Goal: Information Seeking & Learning: Learn about a topic

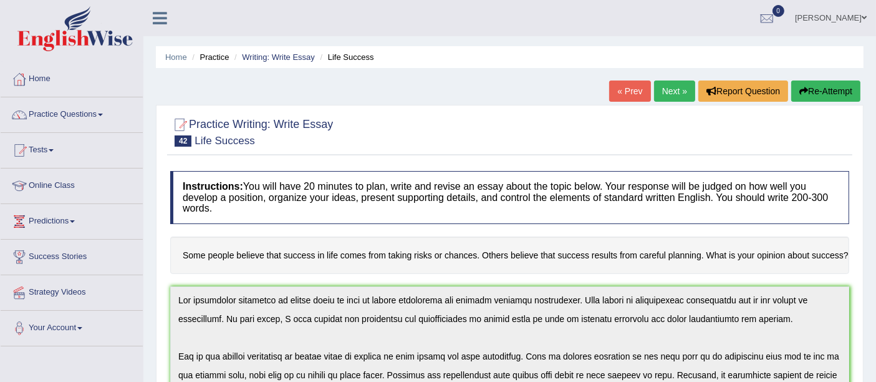
scroll to position [187, 0]
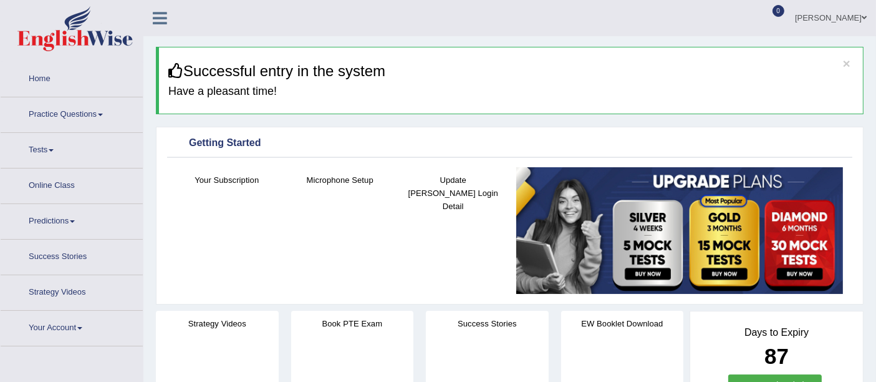
click at [103, 113] on span at bounding box center [100, 114] width 5 height 2
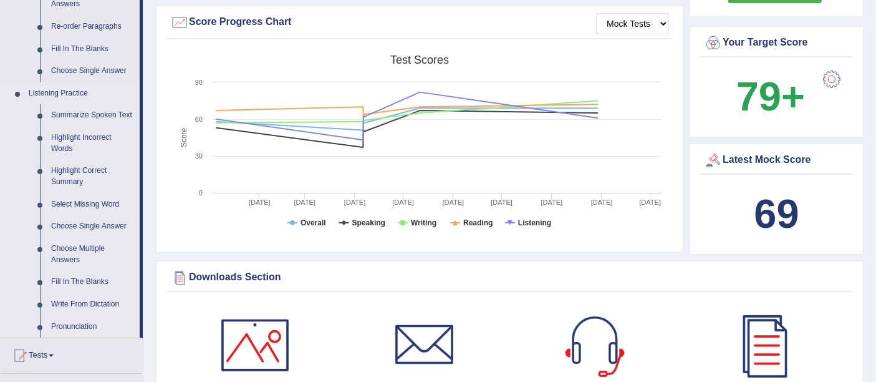
scroll to position [337, 0]
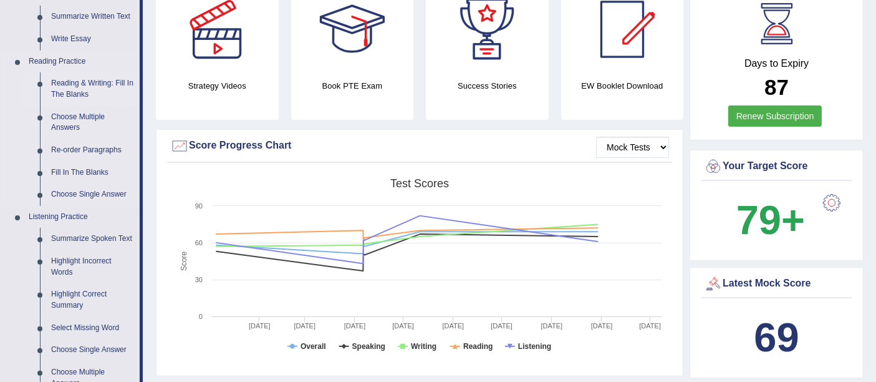
click at [65, 87] on link "Reading & Writing: Fill In The Blanks" at bounding box center [93, 88] width 94 height 33
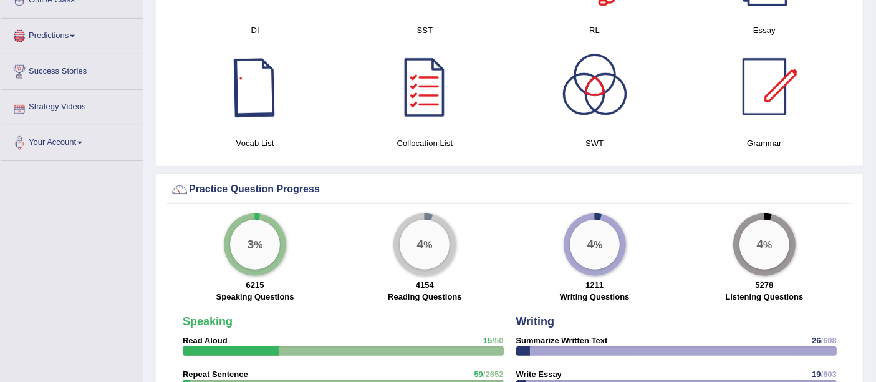
scroll to position [859, 0]
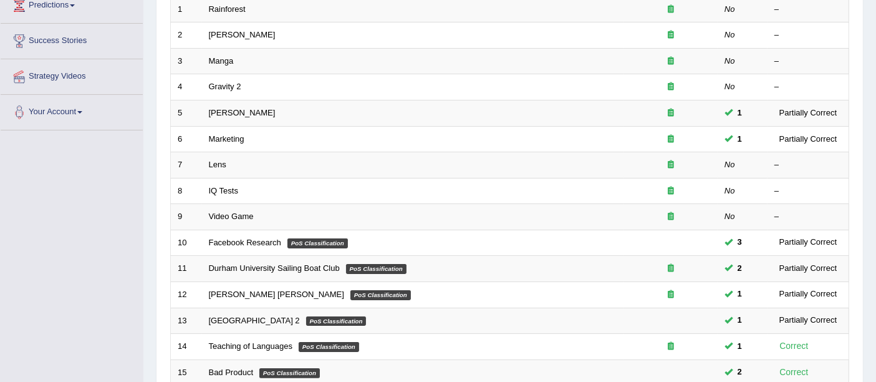
click at [234, 186] on link "IQ Tests" at bounding box center [223, 190] width 29 height 9
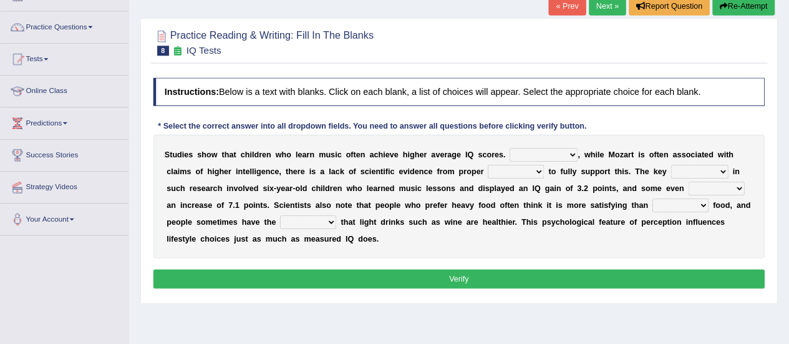
scroll to position [84, 0]
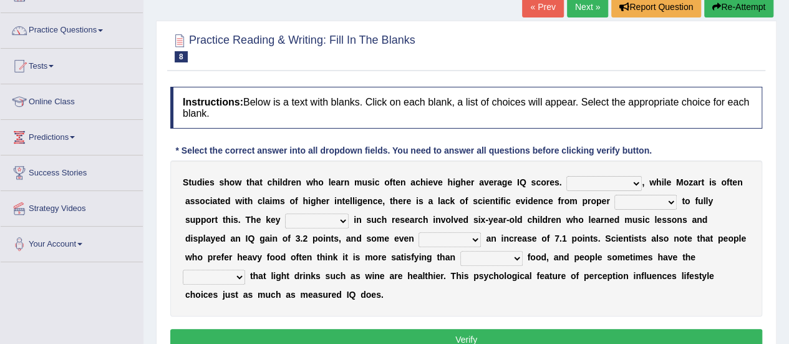
click at [597, 183] on select "However Therefore Consequently While" at bounding box center [603, 183] width 75 height 15
select select "However"
click at [566, 176] on select "However Therefore Consequently While" at bounding box center [603, 183] width 75 height 15
click at [635, 201] on select "test tests testing tested" at bounding box center [645, 202] width 62 height 15
select select "testing"
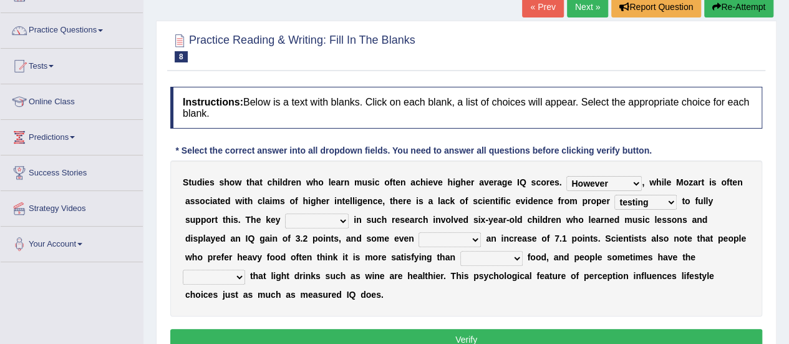
click at [614, 195] on select "test tests testing tested" at bounding box center [645, 202] width 62 height 15
click at [293, 214] on select "process goal implication odd" at bounding box center [317, 220] width 64 height 15
select select "process"
click at [285, 213] on select "process goal implication odd" at bounding box center [317, 220] width 64 height 15
drag, startPoint x: 392, startPoint y: 244, endPoint x: 392, endPoint y: 233, distance: 11.2
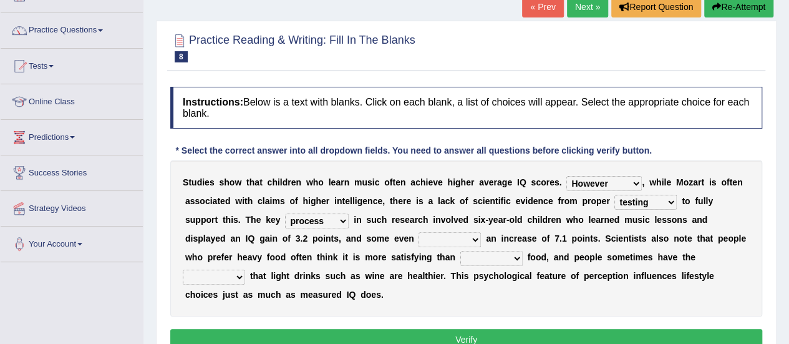
click at [418, 233] on select "exhibited taught learned threatened" at bounding box center [449, 239] width 62 height 15
select select "exhibited"
click at [418, 232] on select "exhibited taught learned threatened" at bounding box center [449, 239] width 62 height 15
click at [460, 257] on select "choosy lighter cushiony spooky" at bounding box center [491, 258] width 62 height 15
select select "lighter"
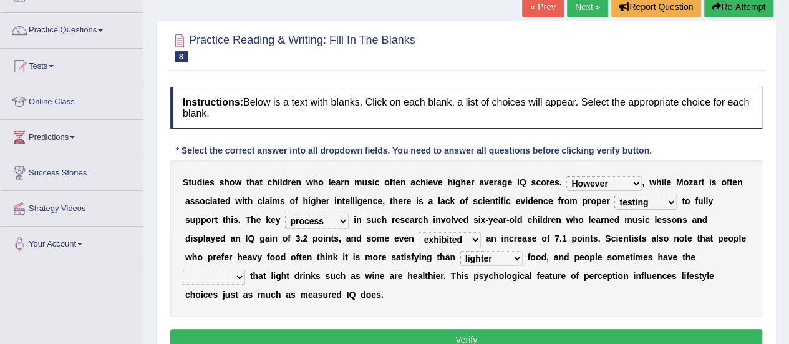
click at [460, 251] on select "choosy lighter cushiony spooky" at bounding box center [491, 258] width 62 height 15
click at [245, 269] on select "illusion sight anecdote intention" at bounding box center [214, 276] width 62 height 15
select select "illusion"
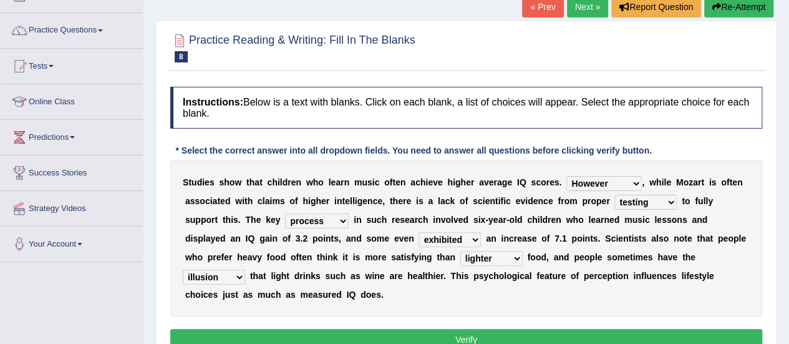
click at [245, 269] on select "illusion sight anecdote intention" at bounding box center [214, 276] width 62 height 15
click at [552, 329] on button "Verify" at bounding box center [466, 339] width 592 height 21
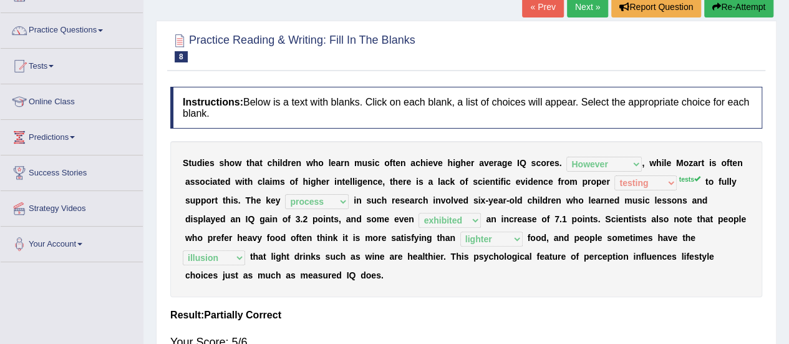
scroll to position [50, 0]
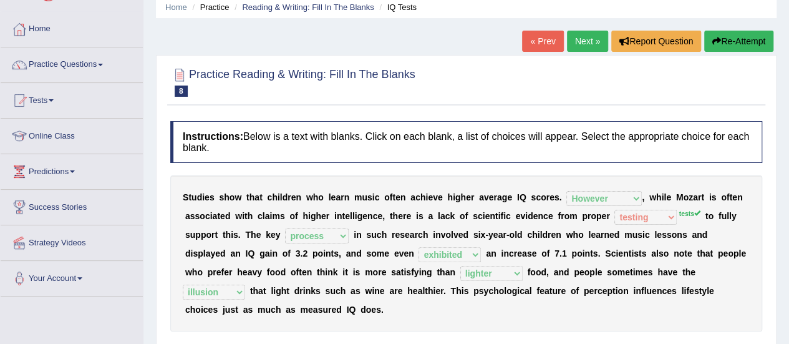
click at [576, 33] on link "Next »" at bounding box center [587, 41] width 41 height 21
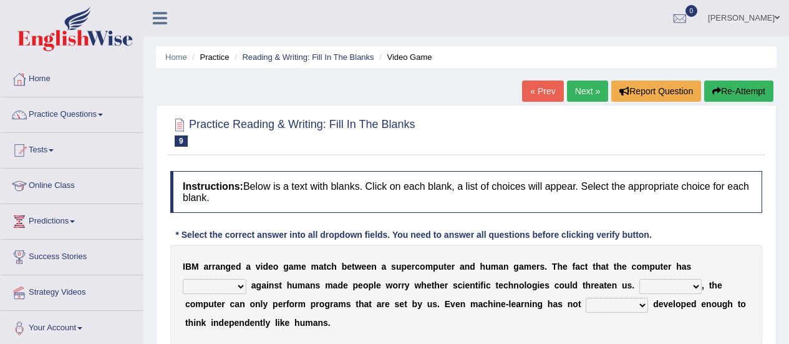
scroll to position [64, 0]
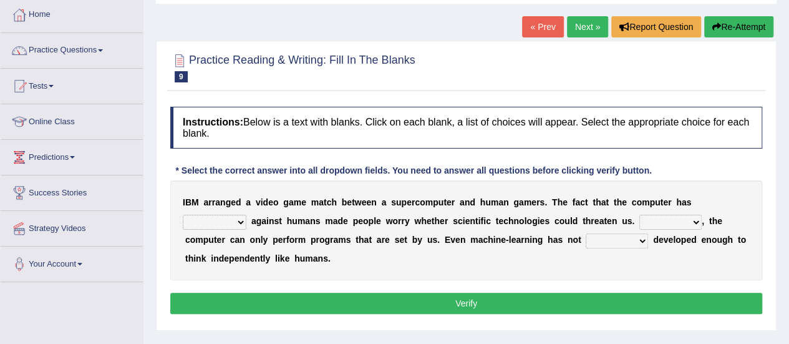
click at [581, 22] on link "Next »" at bounding box center [587, 26] width 41 height 21
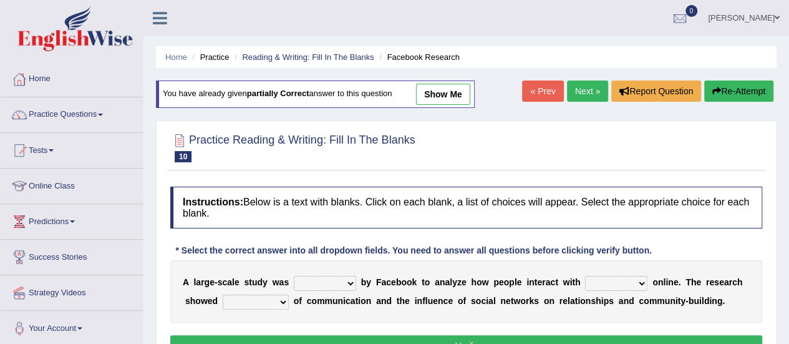
click at [585, 89] on link "Next »" at bounding box center [587, 90] width 41 height 21
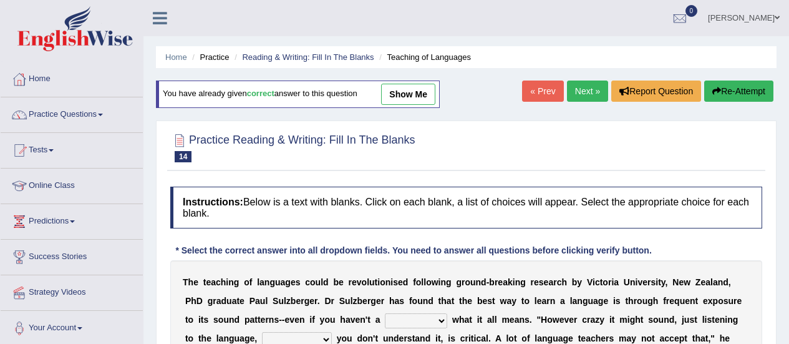
click at [531, 92] on link "« Prev" at bounding box center [542, 90] width 41 height 21
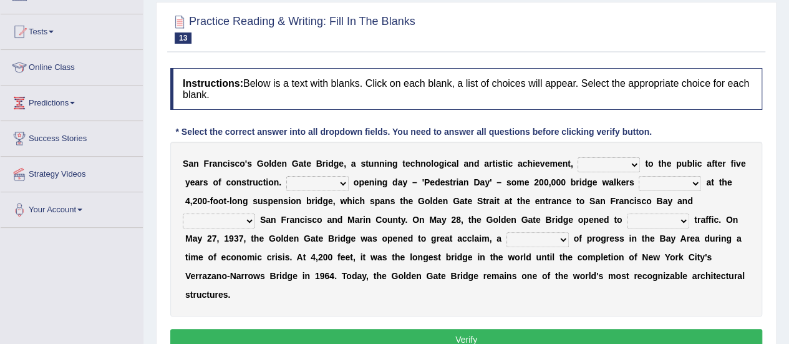
scroll to position [122, 0]
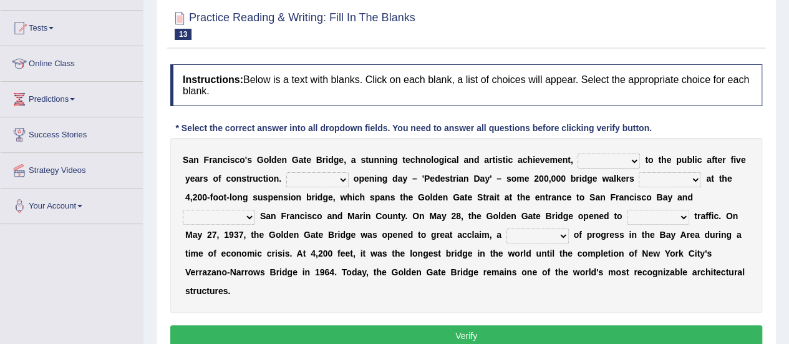
click at [602, 153] on select "opens closes appears equals" at bounding box center [608, 160] width 62 height 15
select select "opens"
click at [577, 153] on select "opens closes appears equals" at bounding box center [608, 160] width 62 height 15
click at [314, 181] on select "On During Since When" at bounding box center [317, 179] width 62 height 15
select select "On"
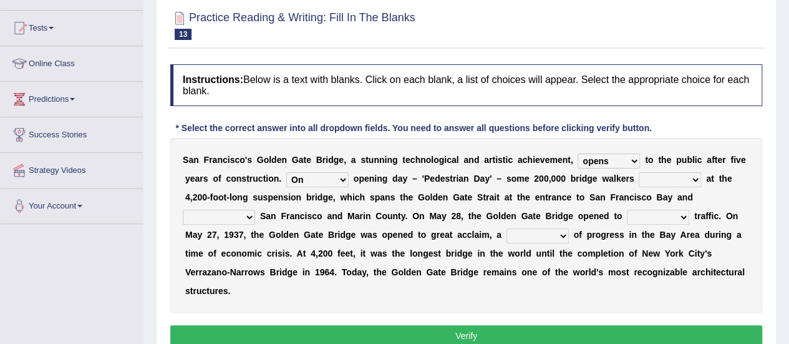
click at [286, 172] on select "On During Since When" at bounding box center [317, 179] width 62 height 15
click at [657, 175] on select "stationed looked marveled laughed" at bounding box center [670, 179] width 62 height 15
select select "marveled"
click at [639, 172] on select "stationed looked marveled laughed" at bounding box center [670, 179] width 62 height 15
click at [239, 213] on select "separates connects channels differentiates" at bounding box center [219, 217] width 72 height 15
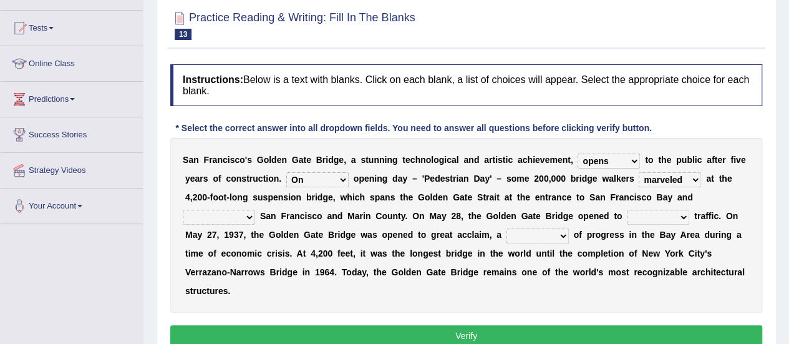
select select "connects"
click at [183, 210] on select "separates connects channels differentiates" at bounding box center [219, 217] width 72 height 15
click at [668, 216] on select "aquatic vehicular airborne watertight" at bounding box center [658, 217] width 62 height 15
select select "vehicular"
click at [627, 210] on select "aquatic vehicular airborne watertight" at bounding box center [658, 217] width 62 height 15
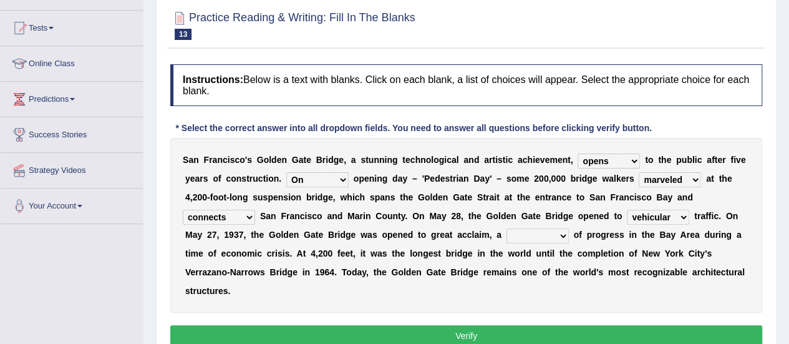
click at [524, 236] on select "denial symbol technique yield" at bounding box center [537, 235] width 62 height 15
select select "symbol"
click at [506, 228] on select "denial symbol technique yield" at bounding box center [537, 235] width 62 height 15
drag, startPoint x: 533, startPoint y: 284, endPoint x: 504, endPoint y: 316, distance: 43.3
click at [504, 316] on div "Instructions: Below is a text with blanks. Click on each blank, a list of choic…" at bounding box center [466, 207] width 598 height 298
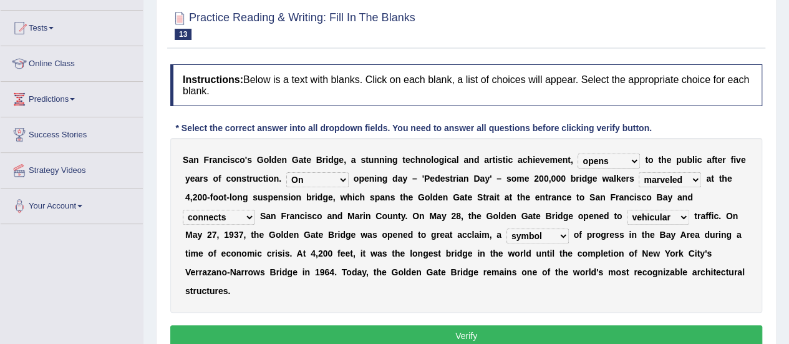
click at [496, 329] on button "Verify" at bounding box center [466, 335] width 592 height 21
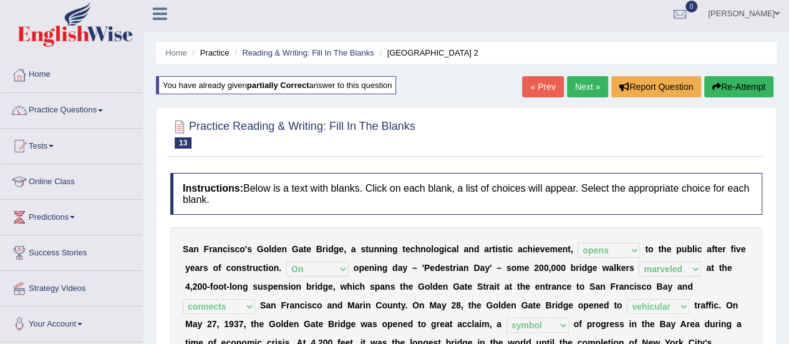
scroll to position [2, 0]
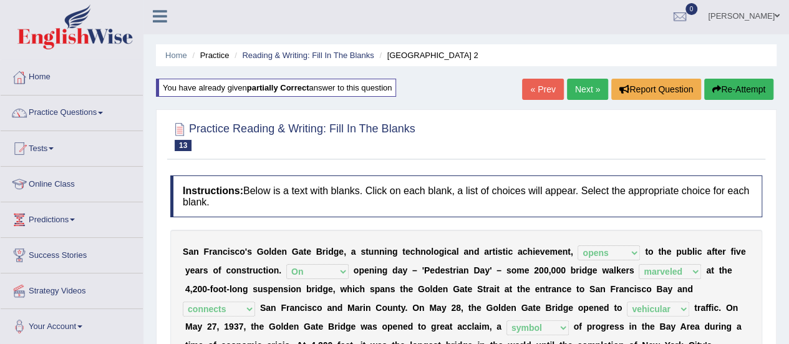
click at [524, 176] on h4 "Instructions: Below is a text with blanks. Click on each blank, a list of choic…" at bounding box center [466, 196] width 592 height 42
click at [65, 113] on link "Practice Questions" at bounding box center [72, 110] width 142 height 31
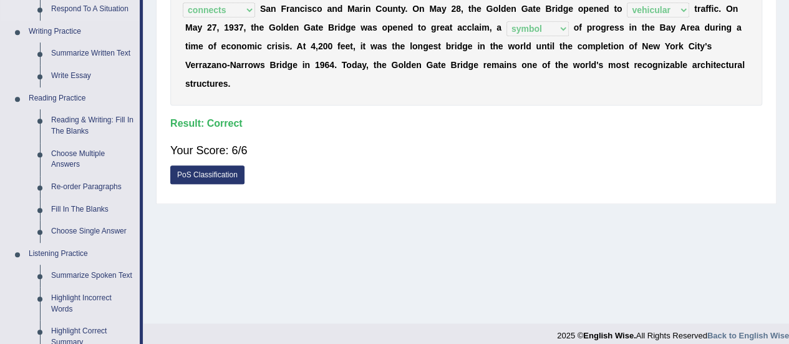
scroll to position [359, 0]
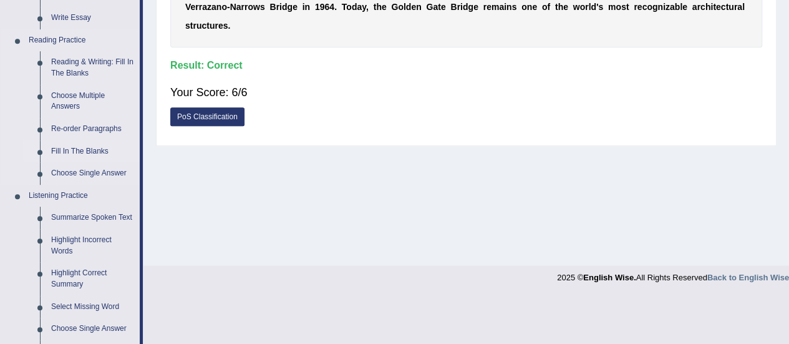
click at [72, 147] on link "Fill In The Blanks" at bounding box center [93, 151] width 94 height 22
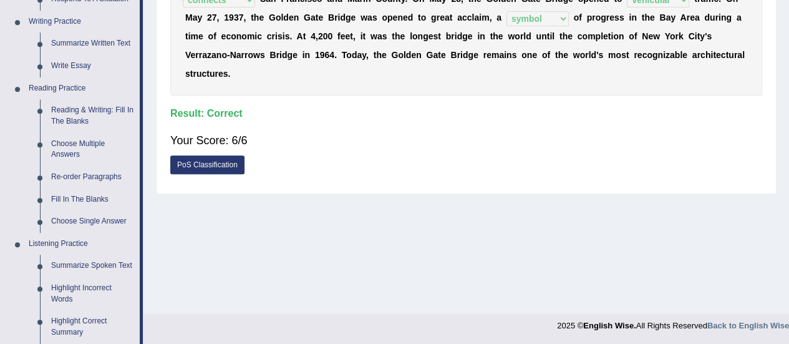
scroll to position [637, 0]
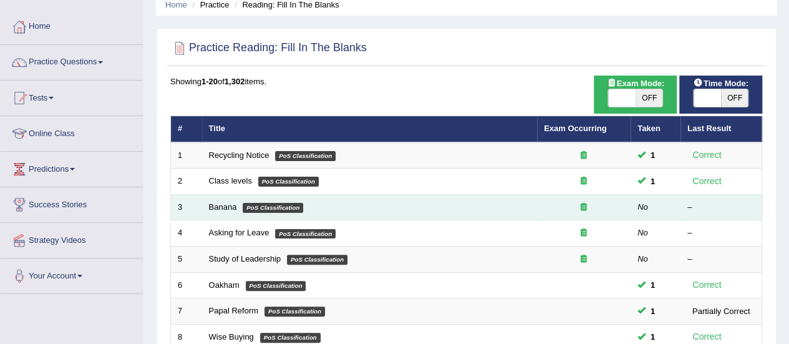
scroll to position [53, 0]
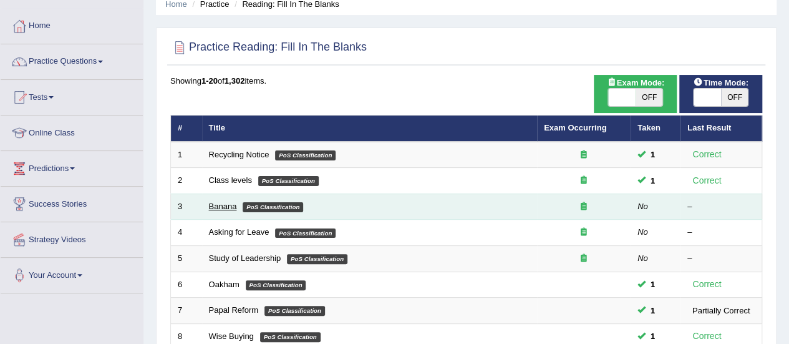
click at [221, 205] on link "Banana" at bounding box center [223, 205] width 28 height 9
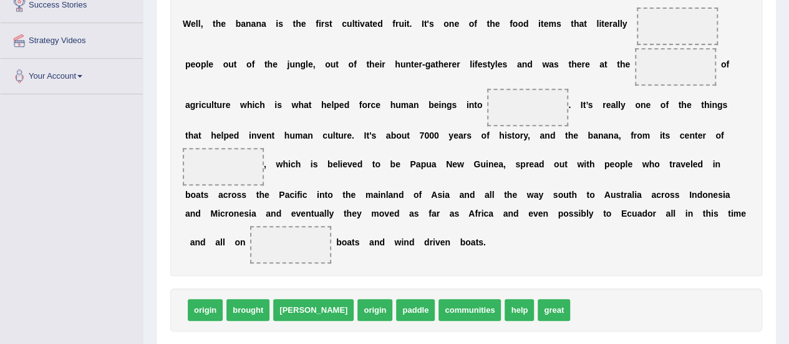
scroll to position [253, 0]
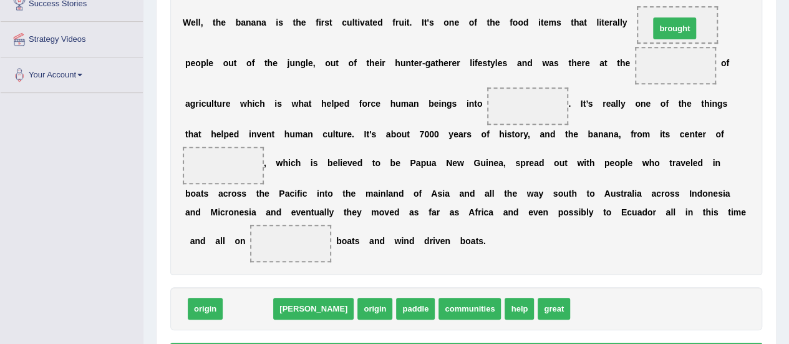
drag, startPoint x: 254, startPoint y: 306, endPoint x: 682, endPoint y: 26, distance: 511.0
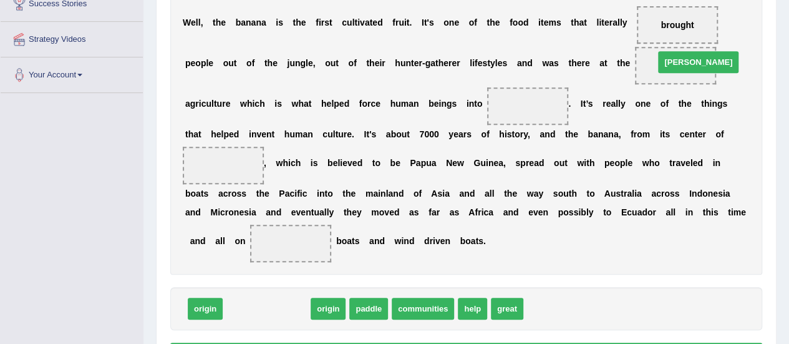
drag, startPoint x: 237, startPoint y: 306, endPoint x: 667, endPoint y: 64, distance: 493.6
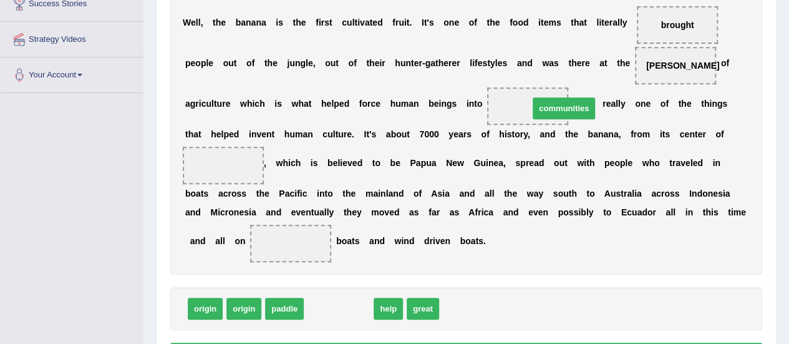
drag, startPoint x: 340, startPoint y: 305, endPoint x: 552, endPoint y: 110, distance: 287.7
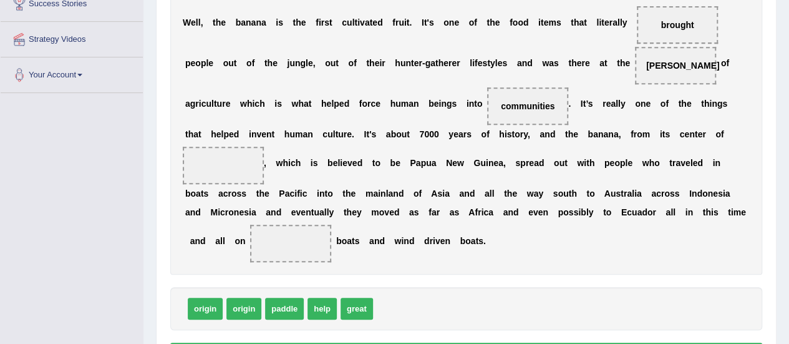
click at [284, 253] on span at bounding box center [290, 242] width 81 height 37
click at [271, 155] on div "W e l l , t h e b a n a n a i s t h e f i r s t c u l t i v a t e d f r u i t .…" at bounding box center [466, 133] width 592 height 284
click at [288, 239] on span at bounding box center [290, 242] width 81 height 37
click at [236, 304] on span "origin" at bounding box center [243, 308] width 35 height 22
drag, startPoint x: 214, startPoint y: 305, endPoint x: 224, endPoint y: 166, distance: 138.7
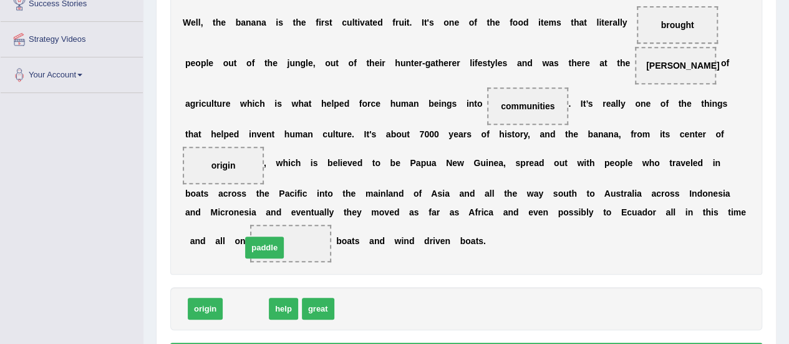
drag, startPoint x: 249, startPoint y: 309, endPoint x: 273, endPoint y: 241, distance: 72.0
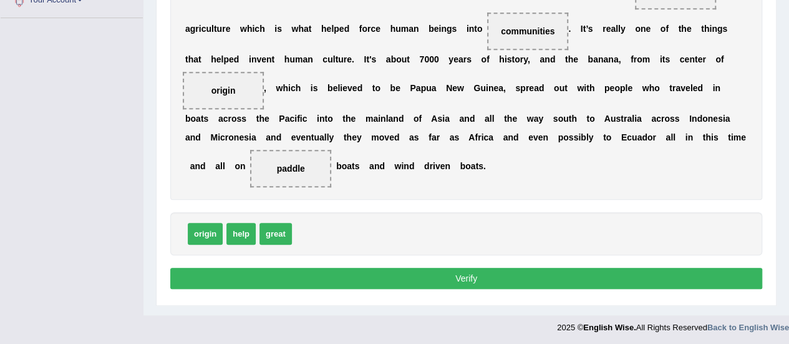
click at [408, 267] on button "Verify" at bounding box center [466, 277] width 592 height 21
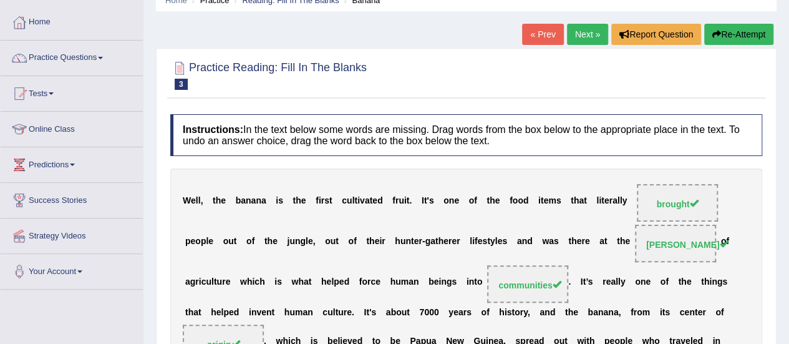
scroll to position [56, 0]
click at [581, 27] on link "Next »" at bounding box center [587, 34] width 41 height 21
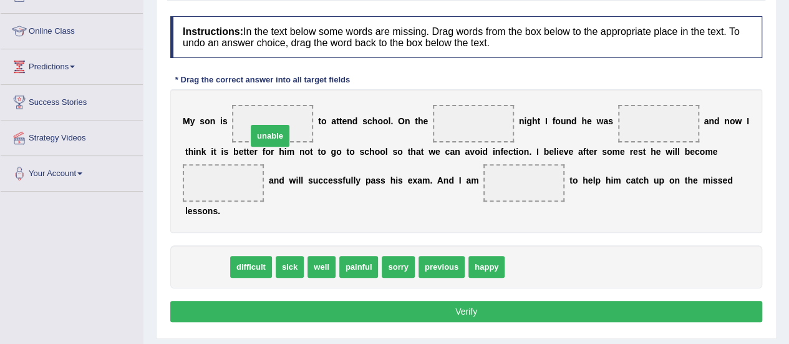
drag, startPoint x: 208, startPoint y: 267, endPoint x: 271, endPoint y: 135, distance: 146.7
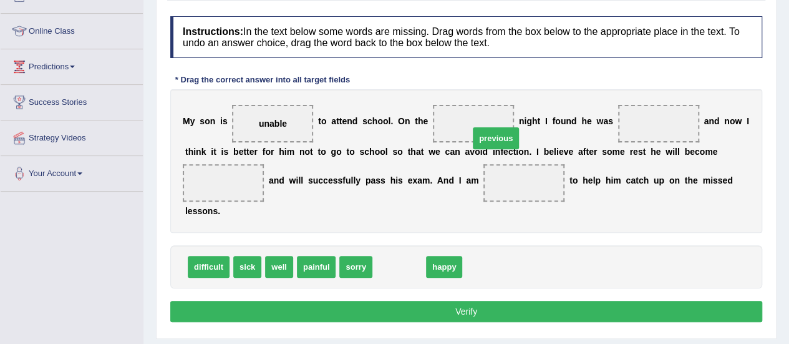
drag, startPoint x: 380, startPoint y: 270, endPoint x: 473, endPoint y: 127, distance: 170.9
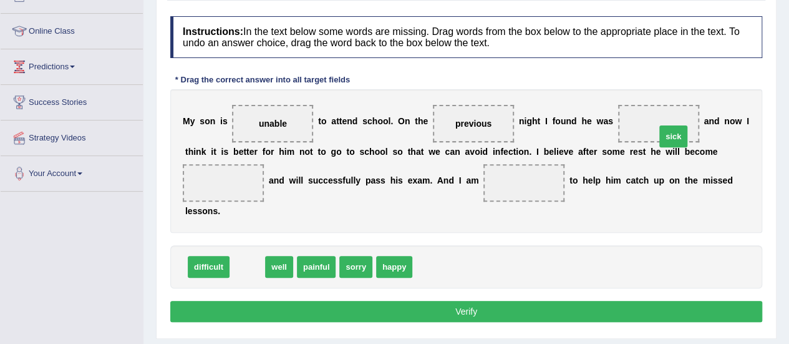
drag, startPoint x: 244, startPoint y: 265, endPoint x: 651, endPoint y: 130, distance: 428.9
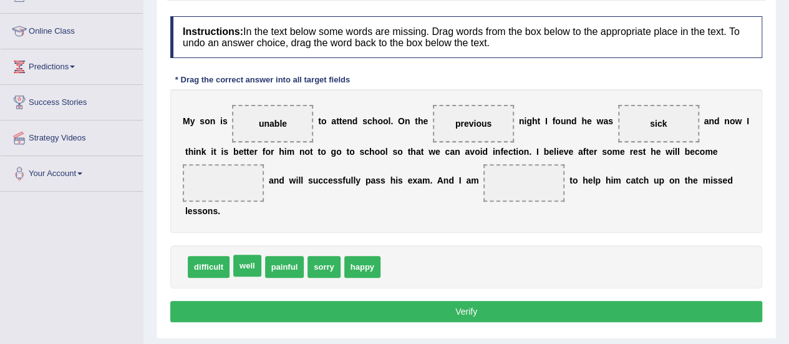
drag, startPoint x: 245, startPoint y: 269, endPoint x: 259, endPoint y: 139, distance: 130.5
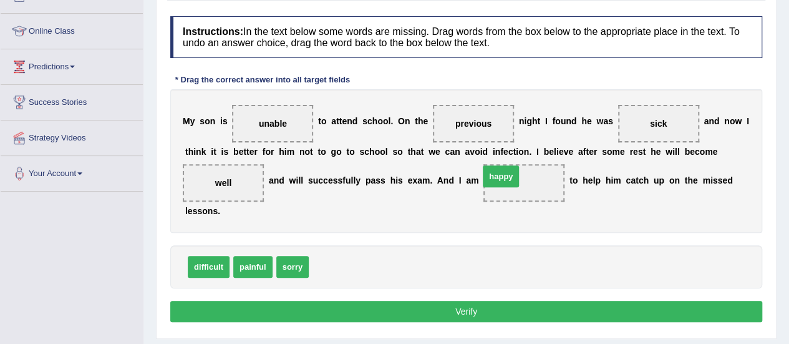
drag, startPoint x: 334, startPoint y: 267, endPoint x: 507, endPoint y: 175, distance: 196.4
click at [444, 297] on div "Instructions: In the text below some words are missing. Drag words from the box…" at bounding box center [466, 171] width 598 height 322
click at [449, 305] on button "Verify" at bounding box center [466, 311] width 592 height 21
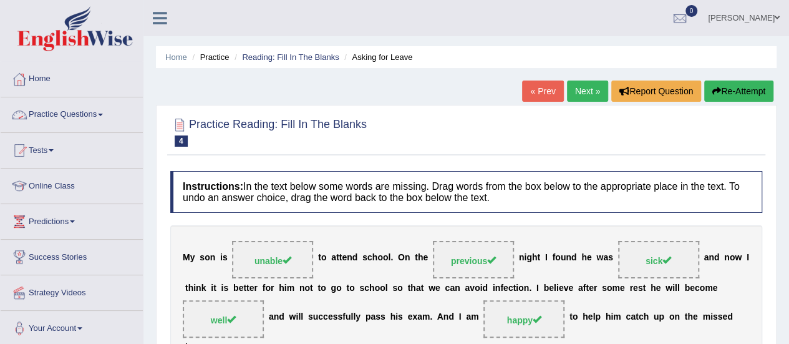
click at [108, 122] on link "Practice Questions" at bounding box center [72, 112] width 142 height 31
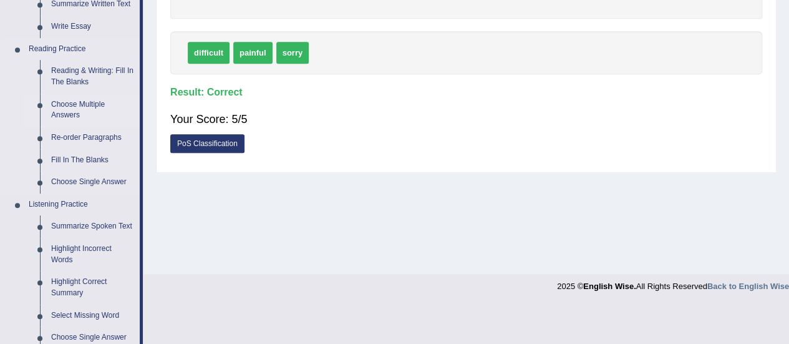
scroll to position [350, 0]
click at [76, 137] on link "Re-order Paragraphs" at bounding box center [93, 137] width 94 height 22
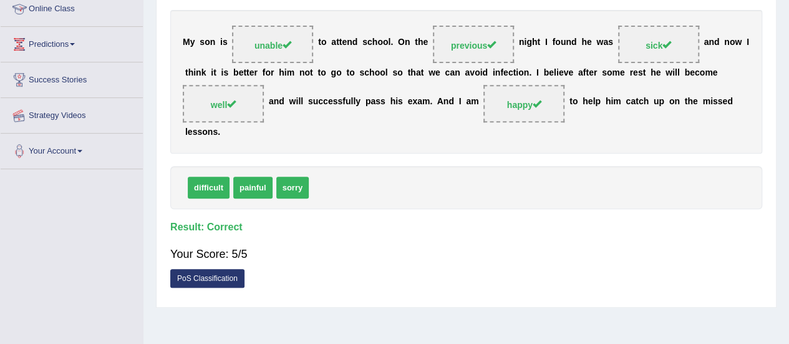
scroll to position [311, 0]
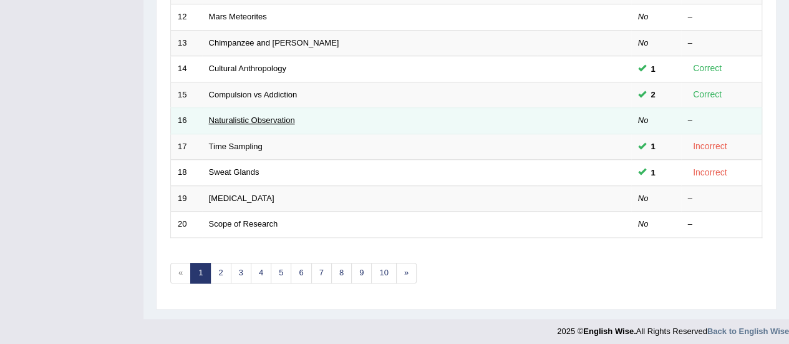
click at [254, 115] on link "Naturalistic Observation" at bounding box center [252, 119] width 86 height 9
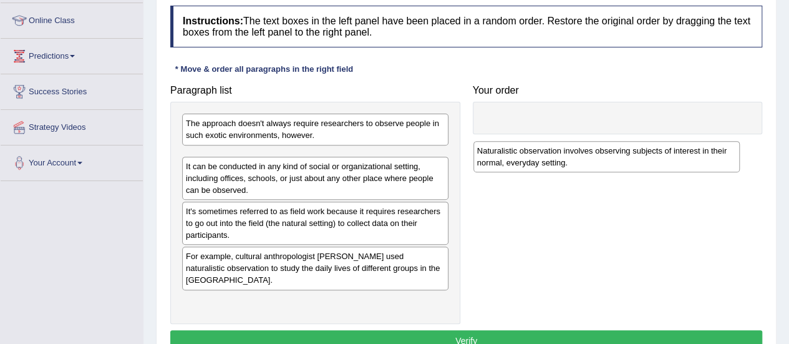
drag, startPoint x: 296, startPoint y: 251, endPoint x: 594, endPoint y: 153, distance: 313.7
click at [589, 156] on div "Naturalistic observation involves observing subjects of interest in their norma…" at bounding box center [606, 156] width 266 height 31
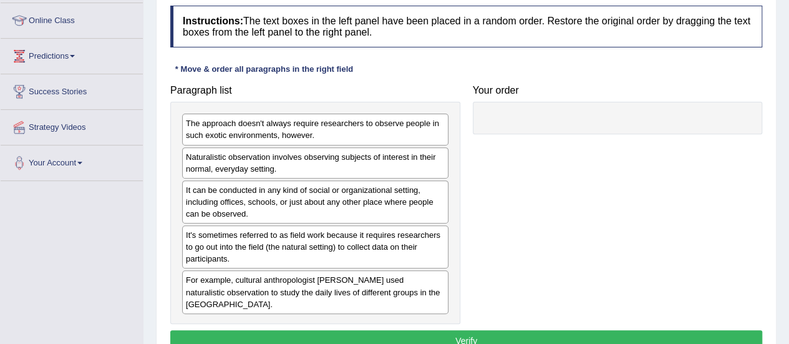
drag, startPoint x: 373, startPoint y: 176, endPoint x: 433, endPoint y: 143, distance: 68.7
click at [433, 142] on div "The approach doesn't always require researchers to observe people in such exoti…" at bounding box center [315, 212] width 290 height 221
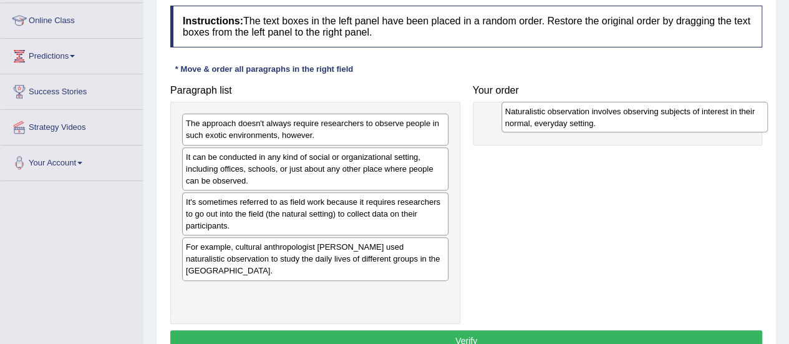
drag, startPoint x: 382, startPoint y: 166, endPoint x: 676, endPoint y: 117, distance: 298.4
click at [676, 117] on div "Naturalistic observation involves observing subjects of interest in their norma…" at bounding box center [634, 117] width 266 height 31
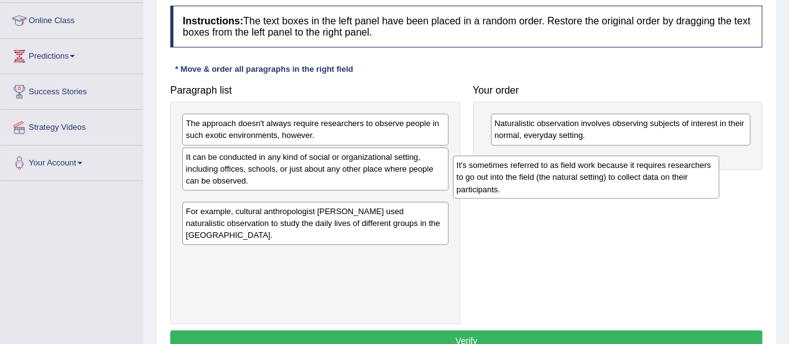
drag, startPoint x: 365, startPoint y: 221, endPoint x: 638, endPoint y: 183, distance: 275.2
click at [638, 183] on div "It's sometimes referred to as field work because it requires researchers to go …" at bounding box center [586, 176] width 266 height 43
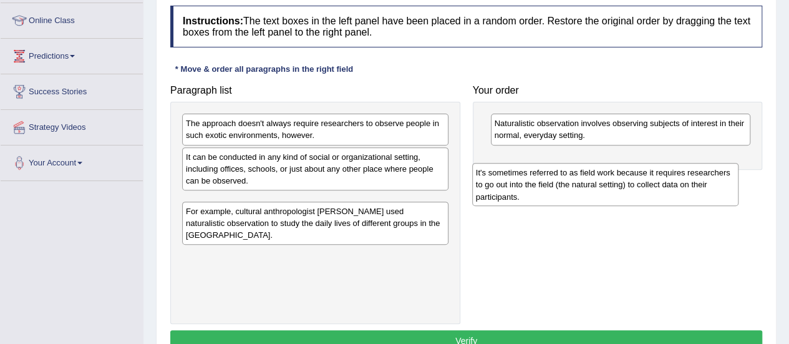
drag, startPoint x: 372, startPoint y: 210, endPoint x: 662, endPoint y: 176, distance: 291.9
click at [662, 176] on div "It's sometimes referred to as field work because it requires researchers to go …" at bounding box center [605, 184] width 266 height 43
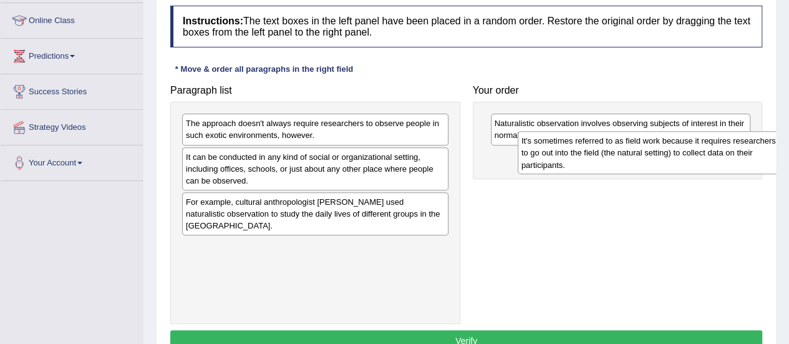
drag, startPoint x: 343, startPoint y: 201, endPoint x: 666, endPoint y: 142, distance: 328.5
click at [666, 142] on div "It's sometimes referred to as field work because it requires researchers to go …" at bounding box center [651, 152] width 266 height 43
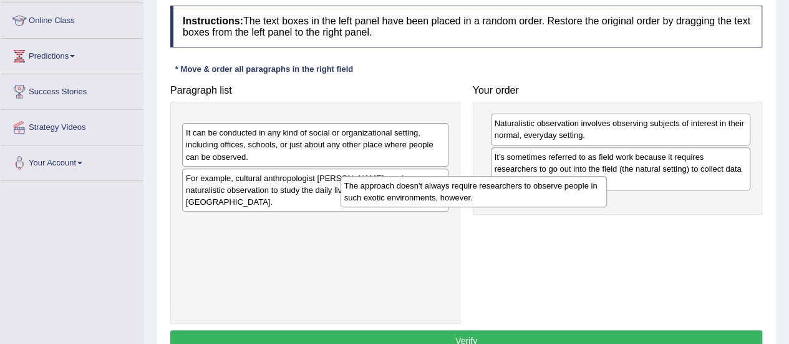
drag, startPoint x: 425, startPoint y: 129, endPoint x: 595, endPoint y: 195, distance: 182.0
click at [585, 193] on div "The approach doesn't always require researchers to observe people in such exoti…" at bounding box center [473, 191] width 266 height 31
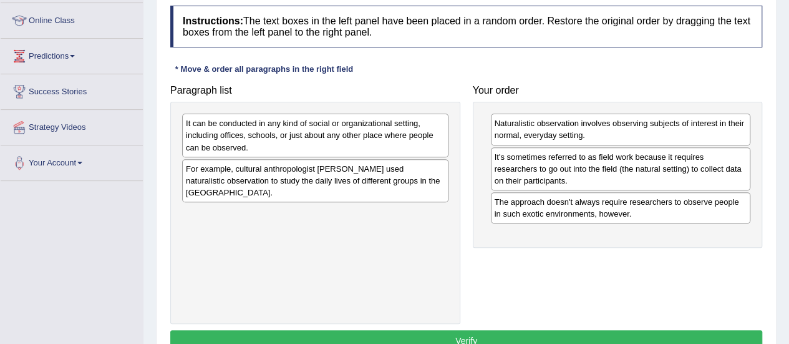
drag, startPoint x: 423, startPoint y: 143, endPoint x: 438, endPoint y: 166, distance: 27.0
click at [427, 149] on div "It can be conducted in any kind of social or organizational setting, including …" at bounding box center [315, 134] width 266 height 43
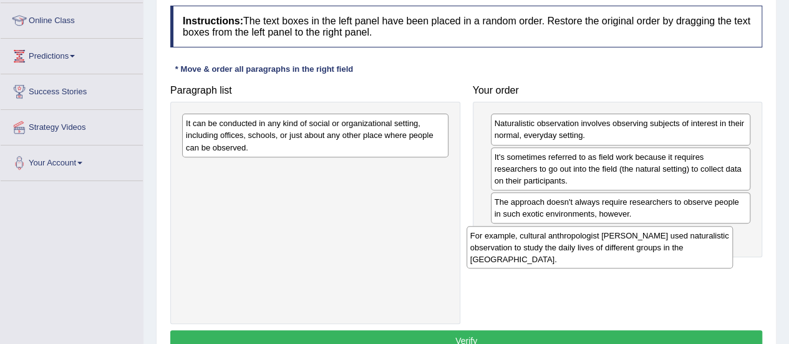
drag, startPoint x: 355, startPoint y: 173, endPoint x: 652, endPoint y: 229, distance: 302.1
click at [652, 229] on div "For example, cultural anthropologist Margaret Mead used naturalistic observatio…" at bounding box center [599, 247] width 266 height 43
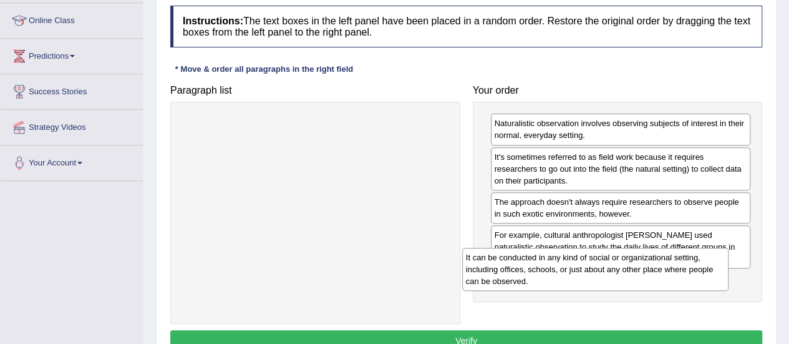
drag, startPoint x: 413, startPoint y: 127, endPoint x: 693, endPoint y: 260, distance: 310.1
click at [693, 260] on div "It can be conducted in any kind of social or organizational setting, including …" at bounding box center [595, 269] width 266 height 43
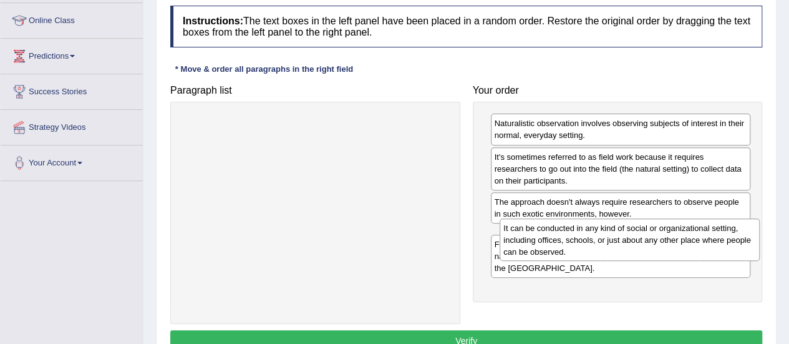
drag, startPoint x: 536, startPoint y: 267, endPoint x: 537, endPoint y: 226, distance: 41.2
click at [542, 220] on div "It can be conducted in any kind of social or organizational setting, including …" at bounding box center [629, 239] width 260 height 43
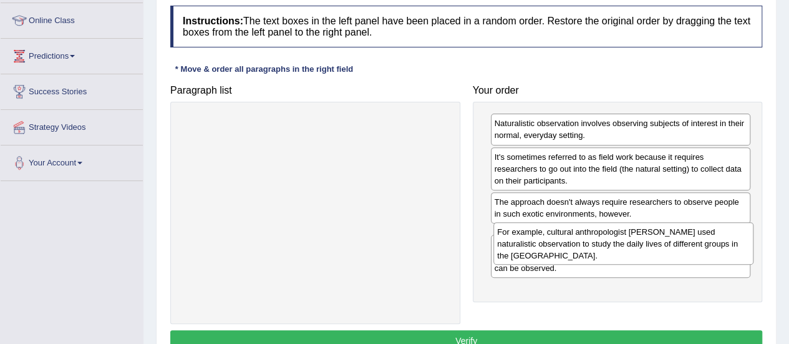
drag, startPoint x: 542, startPoint y: 289, endPoint x: 546, endPoint y: 243, distance: 46.2
click at [546, 243] on div "For example, cultural anthropologist Margaret Mead used naturalistic observatio…" at bounding box center [623, 243] width 260 height 43
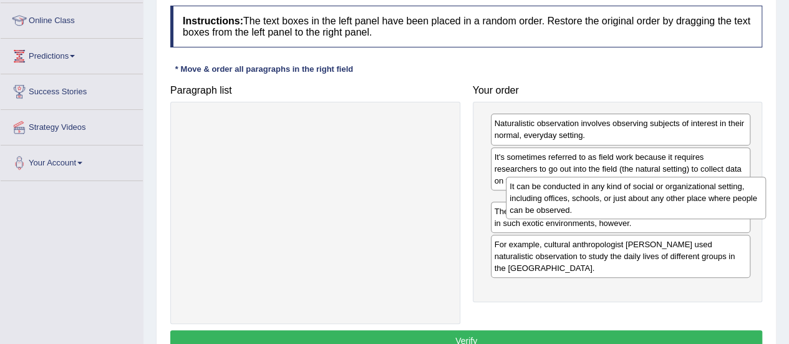
drag, startPoint x: 537, startPoint y: 296, endPoint x: 551, endPoint y: 204, distance: 92.7
click at [552, 203] on div "It can be conducted in any kind of social or organizational setting, including …" at bounding box center [636, 197] width 260 height 43
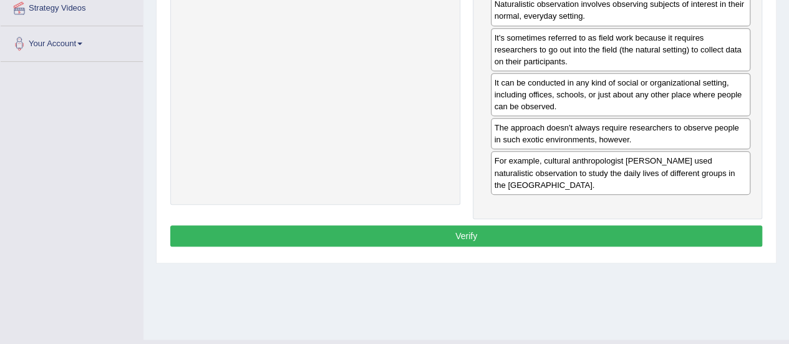
scroll to position [285, 0]
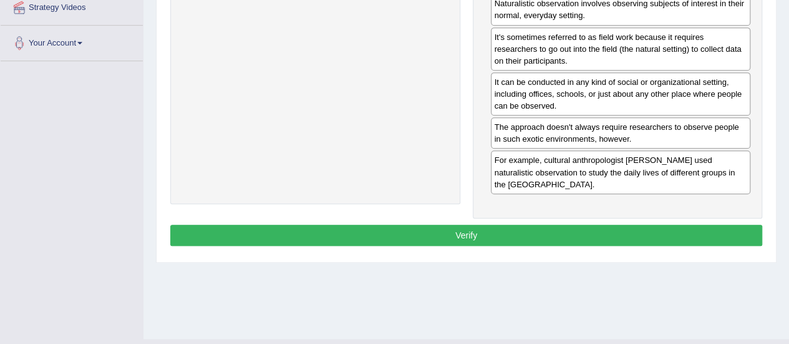
click at [506, 225] on button "Verify" at bounding box center [466, 234] width 592 height 21
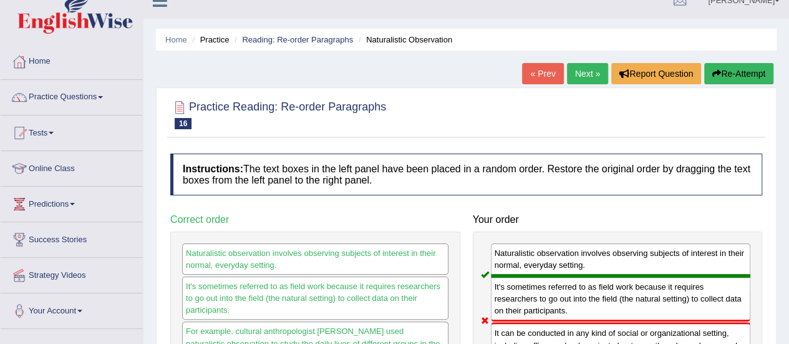
scroll to position [17, 0]
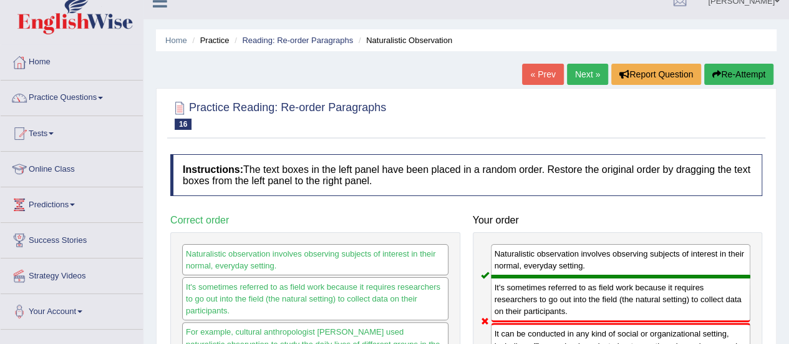
click at [580, 71] on link "Next »" at bounding box center [587, 74] width 41 height 21
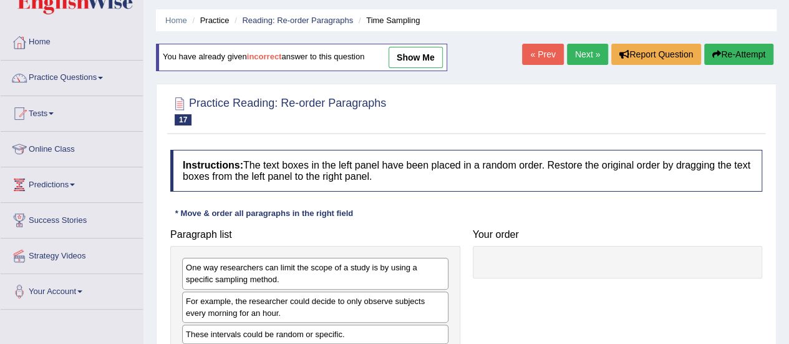
scroll to position [35, 0]
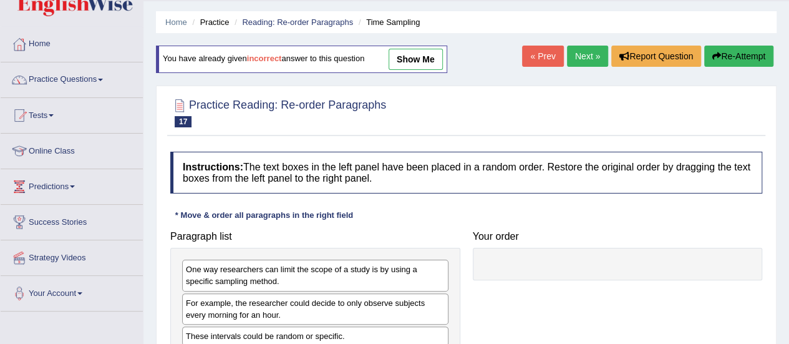
click at [586, 49] on link "Next »" at bounding box center [587, 56] width 41 height 21
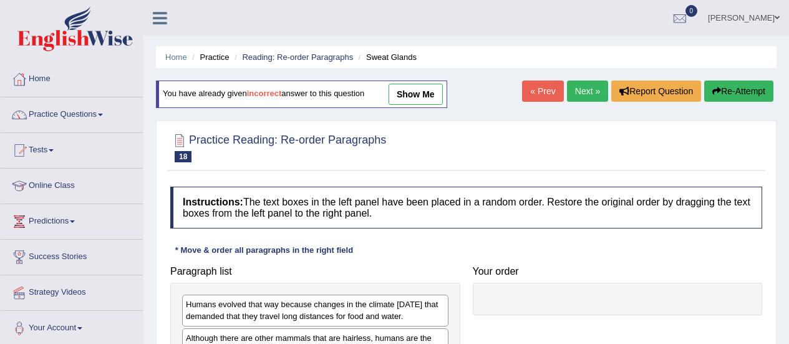
click at [576, 90] on link "Next »" at bounding box center [587, 90] width 41 height 21
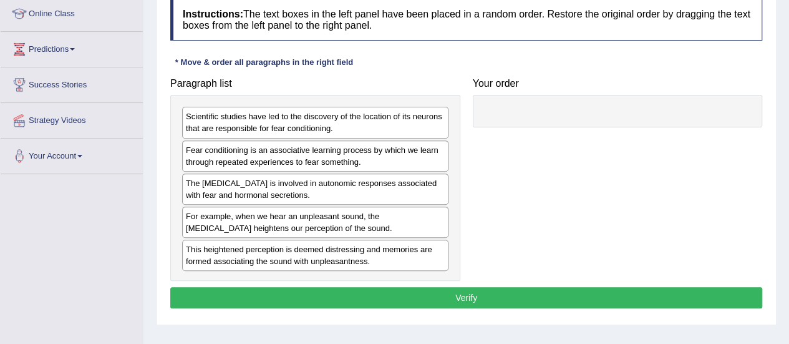
scroll to position [173, 0]
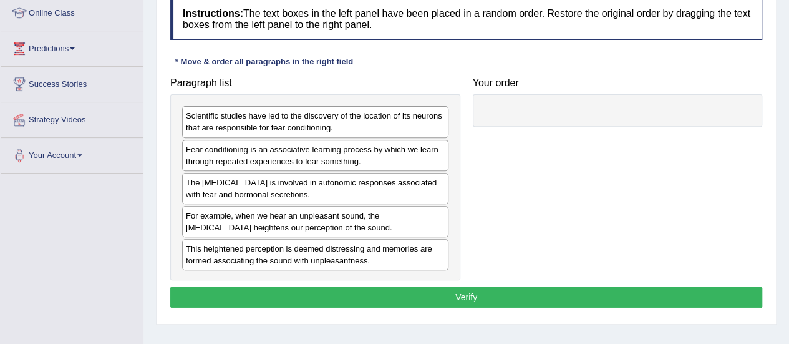
click at [516, 203] on div "Paragraph list Scientific studies have led to the discovery of the location of …" at bounding box center [466, 175] width 604 height 209
click at [544, 176] on div "Paragraph list Scientific studies have led to the discovery of the location of …" at bounding box center [466, 175] width 604 height 209
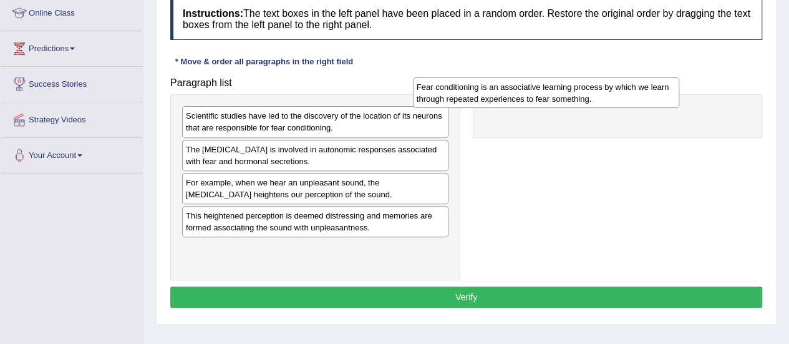
drag, startPoint x: 387, startPoint y: 165, endPoint x: 616, endPoint y: 104, distance: 237.5
click at [616, 104] on div "Fear conditioning is an associative learning process by which we learn through …" at bounding box center [546, 92] width 266 height 31
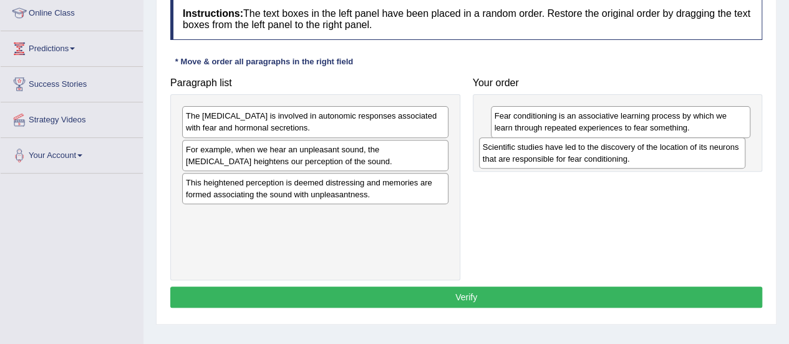
drag, startPoint x: 392, startPoint y: 122, endPoint x: 688, endPoint y: 153, distance: 298.4
click at [688, 153] on div "Scientific studies have led to the discovery of the location of its neurons tha…" at bounding box center [612, 152] width 266 height 31
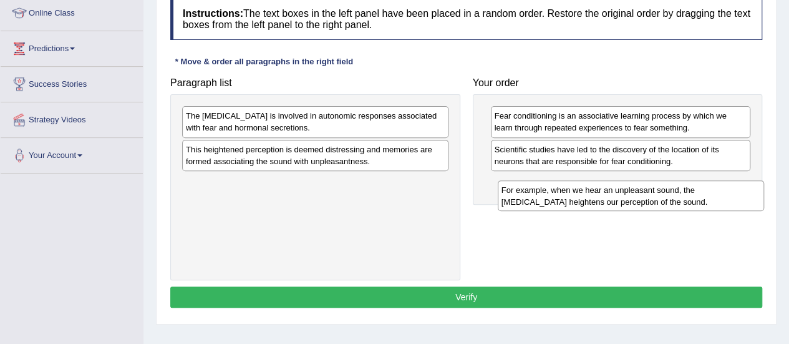
drag, startPoint x: 365, startPoint y: 153, endPoint x: 673, endPoint y: 185, distance: 309.7
click at [673, 185] on div "For example, when we hear an unpleasant sound, the amygdala heightens our perce…" at bounding box center [631, 195] width 266 height 31
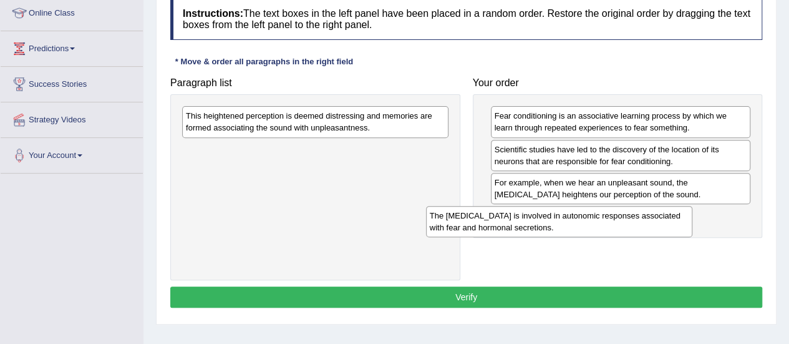
drag, startPoint x: 391, startPoint y: 131, endPoint x: 637, endPoint y: 231, distance: 266.0
click at [637, 231] on div "The amygdala is involved in autonomic responses associated with fear and hormon…" at bounding box center [559, 221] width 266 height 31
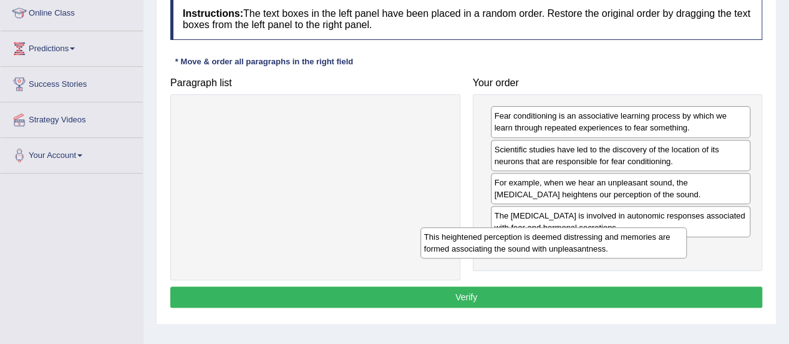
drag, startPoint x: 392, startPoint y: 125, endPoint x: 627, endPoint y: 249, distance: 266.4
click at [630, 248] on div "This heightened perception is deemed distressing and memories are formed associ…" at bounding box center [553, 242] width 266 height 31
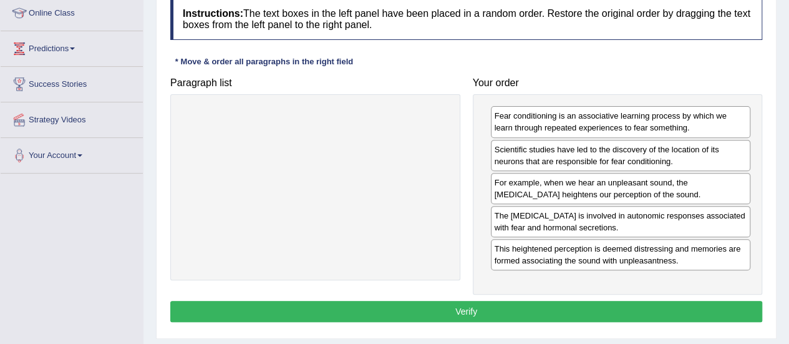
click at [488, 309] on button "Verify" at bounding box center [466, 311] width 592 height 21
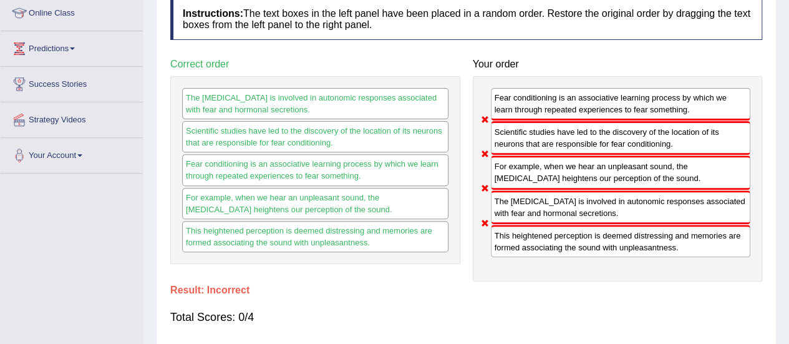
scroll to position [0, 0]
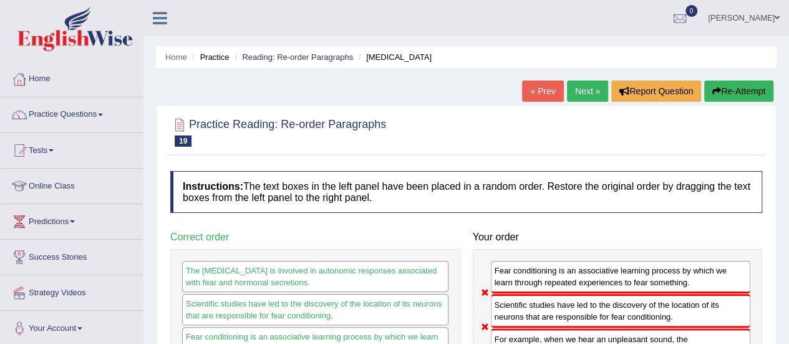
click at [589, 88] on link "Next »" at bounding box center [587, 90] width 41 height 21
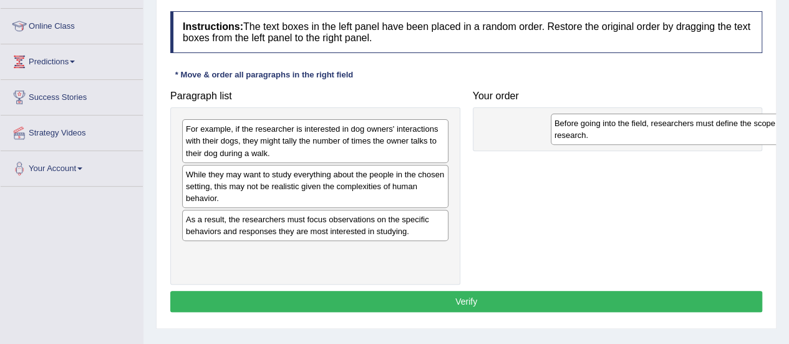
drag, startPoint x: 275, startPoint y: 254, endPoint x: 600, endPoint y: 115, distance: 353.4
click at [620, 118] on div "Before going into the field, researchers must define the scope of their researc…" at bounding box center [684, 128] width 266 height 31
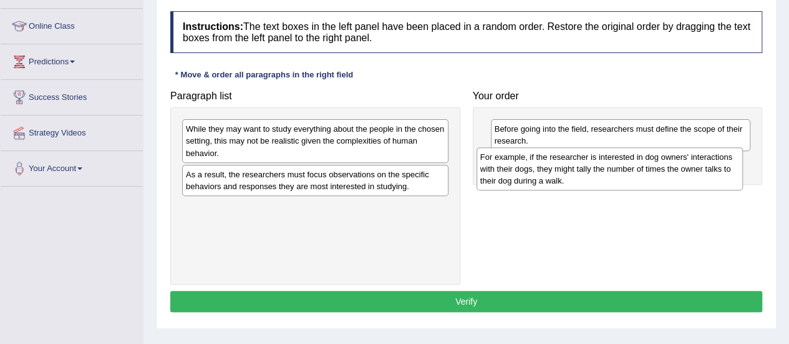
drag, startPoint x: 378, startPoint y: 129, endPoint x: 678, endPoint y: 157, distance: 301.2
click at [678, 157] on div "For example, if the researcher is interested in dog owners' interactions with t…" at bounding box center [609, 168] width 266 height 43
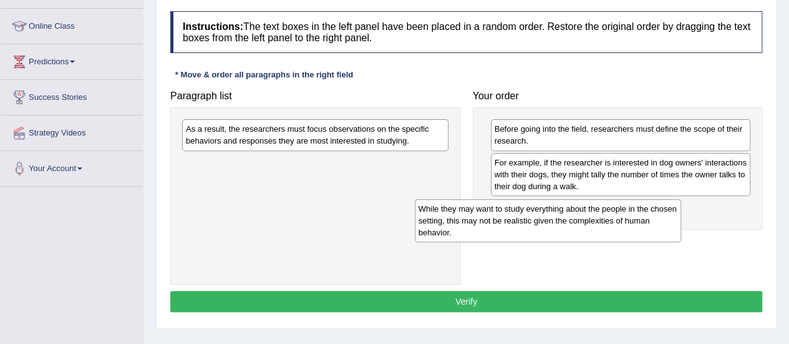
drag, startPoint x: 404, startPoint y: 130, endPoint x: 657, endPoint y: 195, distance: 260.6
click at [657, 199] on div "While they may want to study everything about the people in the chosen setting,…" at bounding box center [548, 220] width 266 height 43
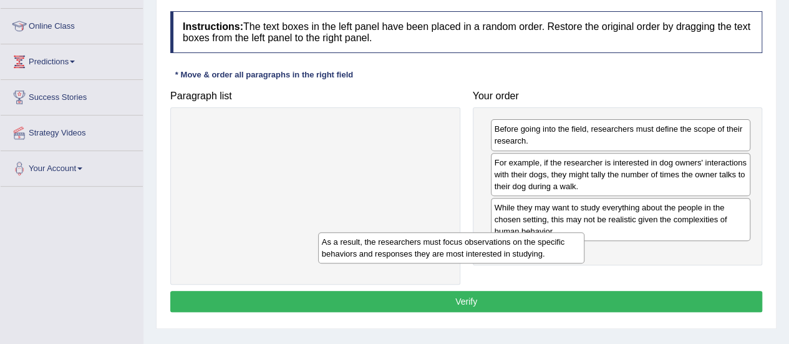
drag, startPoint x: 425, startPoint y: 123, endPoint x: 619, endPoint y: 249, distance: 230.9
click at [584, 249] on div "As a result, the researchers must focus observations on the specific behaviors …" at bounding box center [451, 247] width 266 height 31
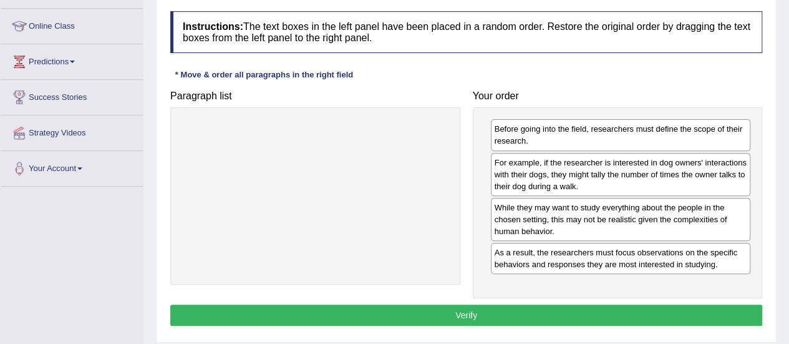
click at [513, 304] on button "Verify" at bounding box center [466, 314] width 592 height 21
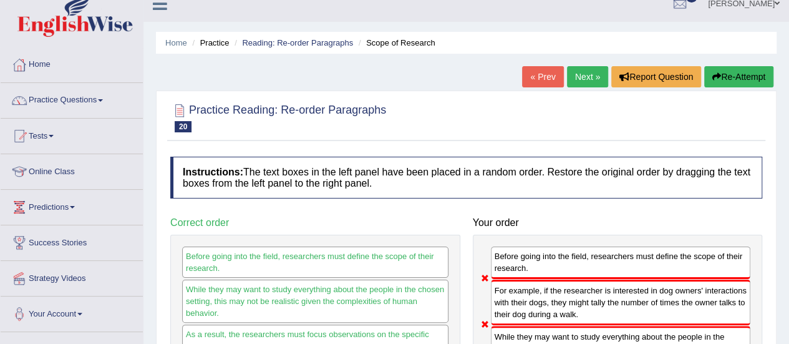
scroll to position [13, 0]
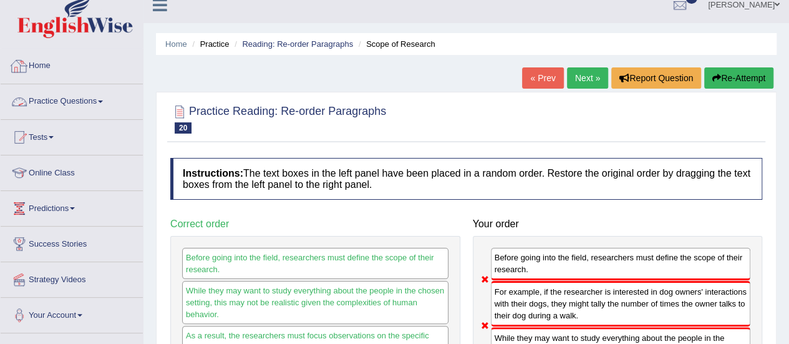
click at [77, 108] on link "Practice Questions" at bounding box center [72, 99] width 142 height 31
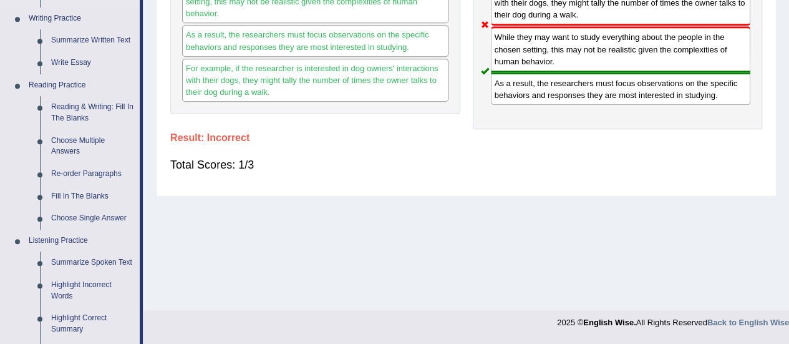
scroll to position [376, 0]
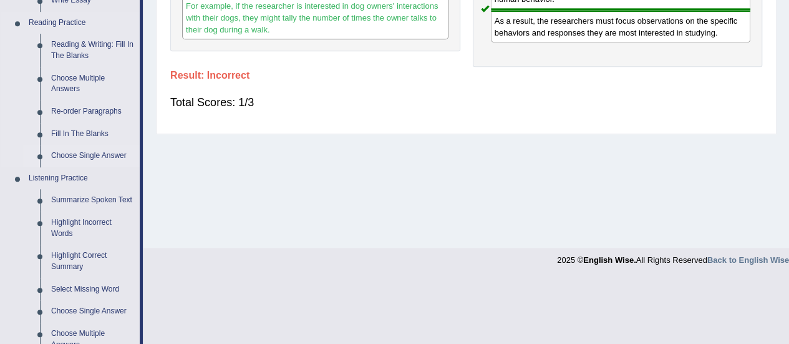
click at [91, 152] on link "Choose Single Answer" at bounding box center [93, 156] width 94 height 22
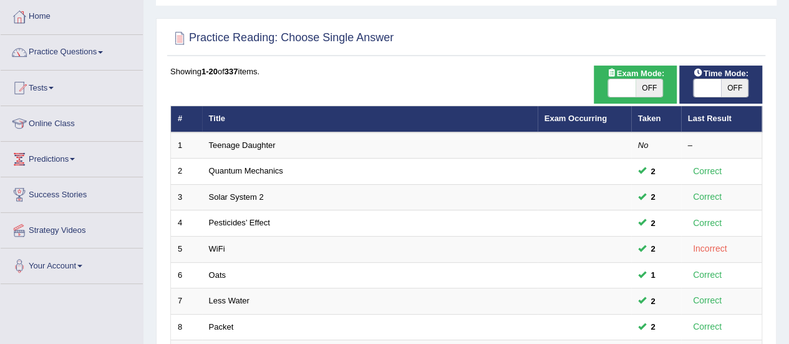
scroll to position [59, 0]
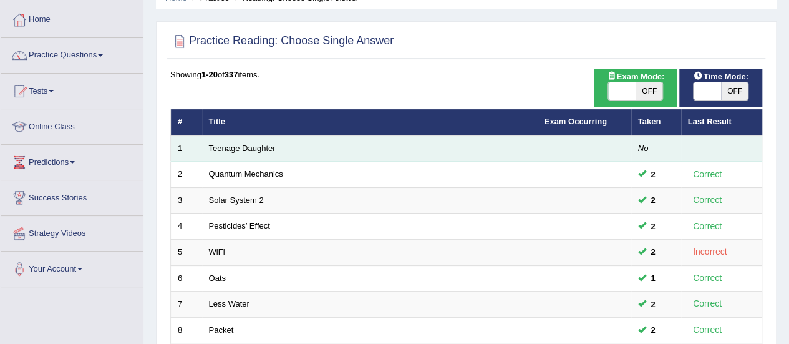
click at [238, 155] on td "Teenage Daughter" at bounding box center [369, 148] width 335 height 26
click at [239, 148] on link "Teenage Daughter" at bounding box center [242, 147] width 67 height 9
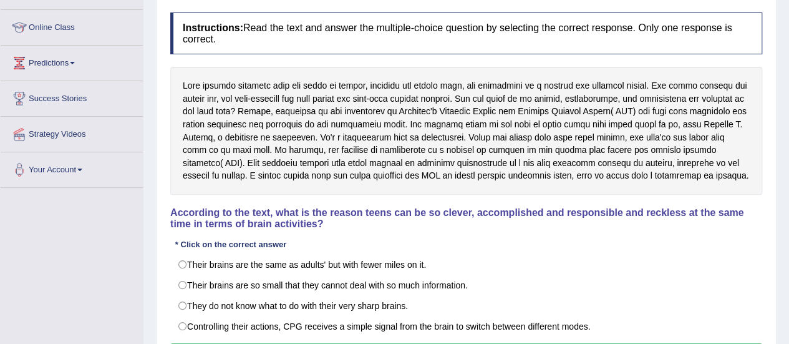
scroll to position [210, 0]
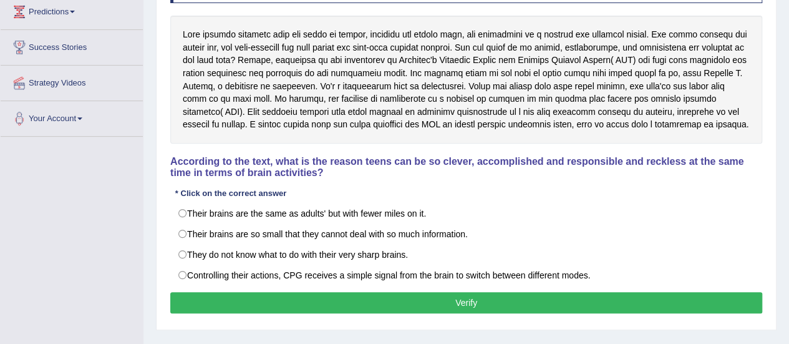
click at [79, 176] on div "Toggle navigation Home Practice Questions Speaking Practice Read Aloud Repeat S…" at bounding box center [394, 114] width 789 height 648
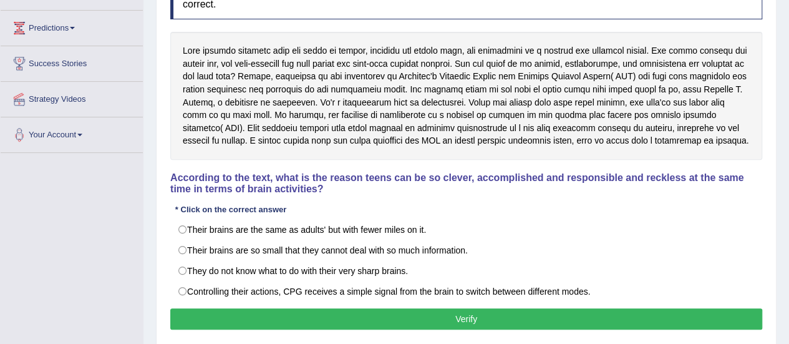
scroll to position [191, 0]
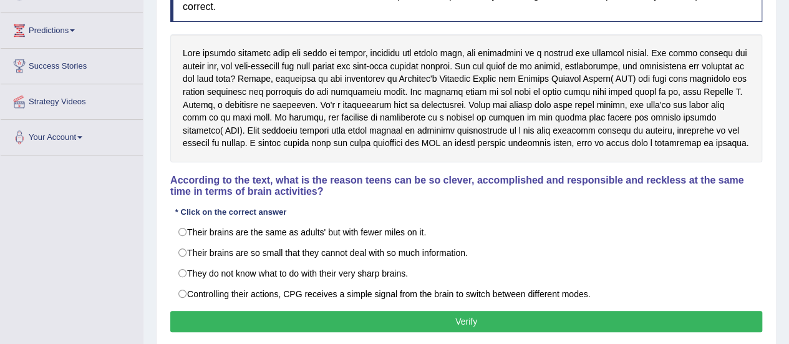
drag, startPoint x: 589, startPoint y: 289, endPoint x: 549, endPoint y: 319, distance: 50.4
click at [589, 289] on label "Controlling their actions, CPG receives a simple signal from the brain to switc…" at bounding box center [466, 293] width 592 height 21
radio input "true"
click at [547, 320] on button "Verify" at bounding box center [466, 321] width 592 height 21
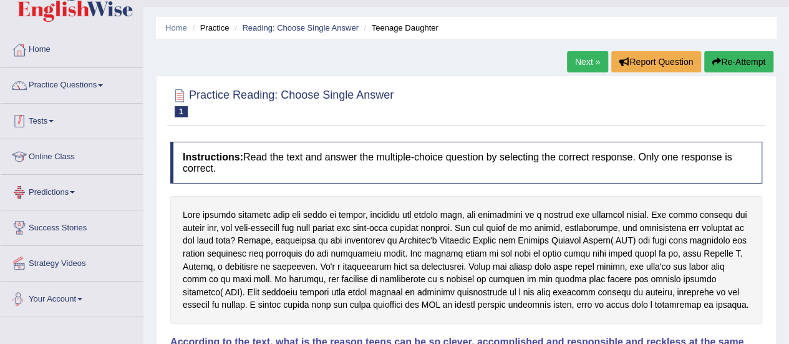
scroll to position [24, 0]
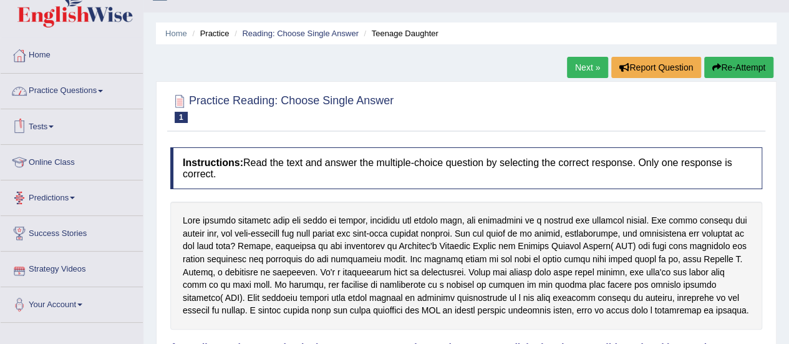
click at [96, 99] on link "Practice Questions" at bounding box center [72, 89] width 142 height 31
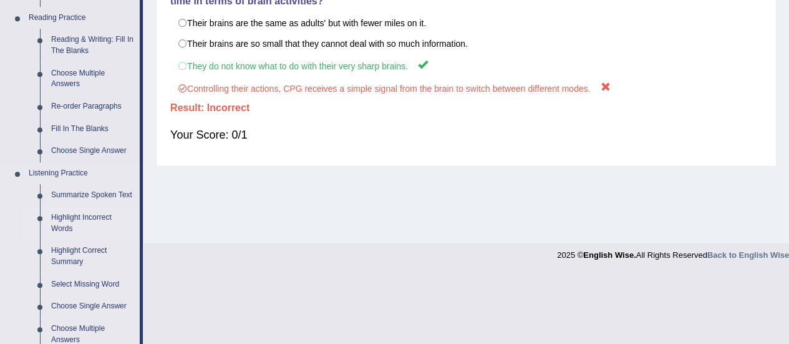
scroll to position [378, 0]
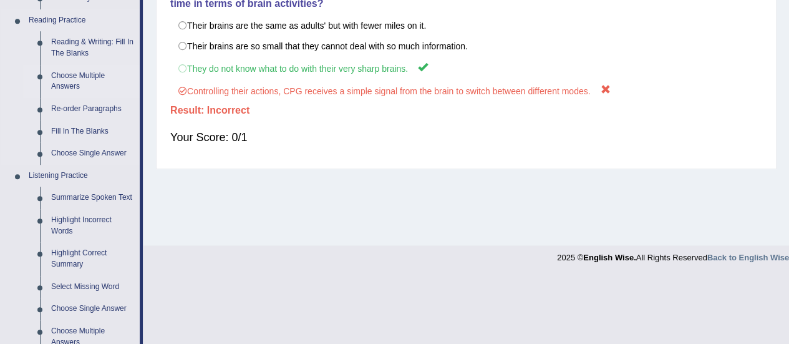
click at [50, 87] on link "Choose Multiple Answers" at bounding box center [93, 81] width 94 height 33
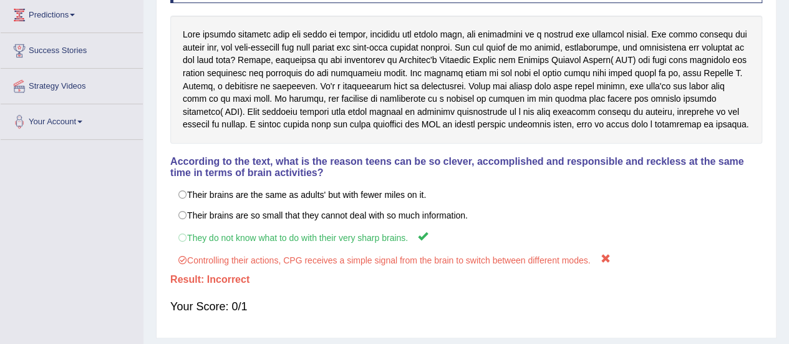
scroll to position [311, 0]
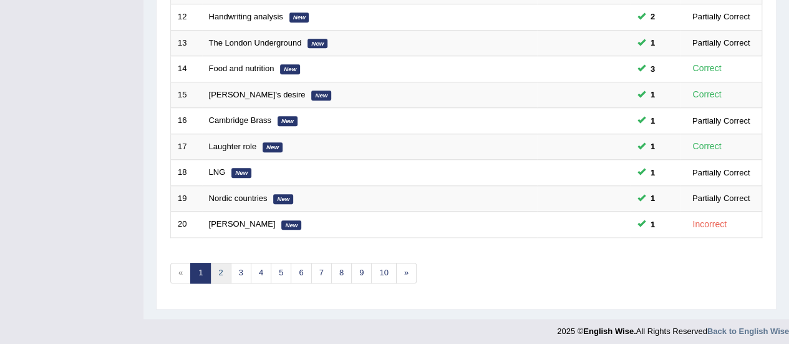
click at [224, 267] on link "2" at bounding box center [220, 273] width 21 height 21
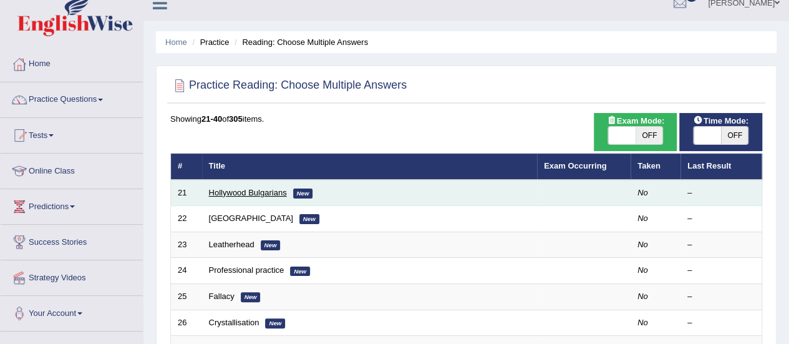
click at [252, 195] on link "Hollywood Bulgarians" at bounding box center [248, 192] width 78 height 9
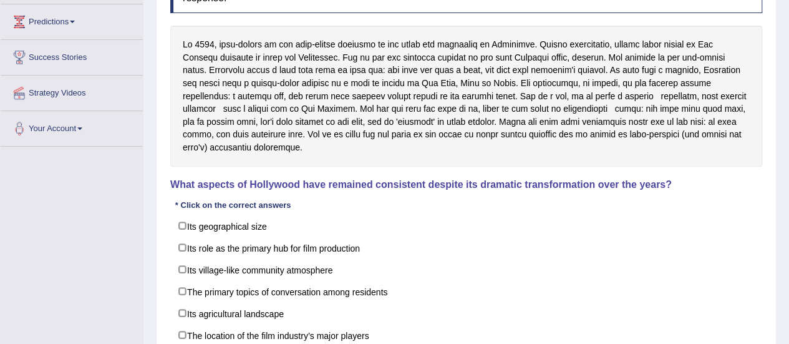
scroll to position [225, 0]
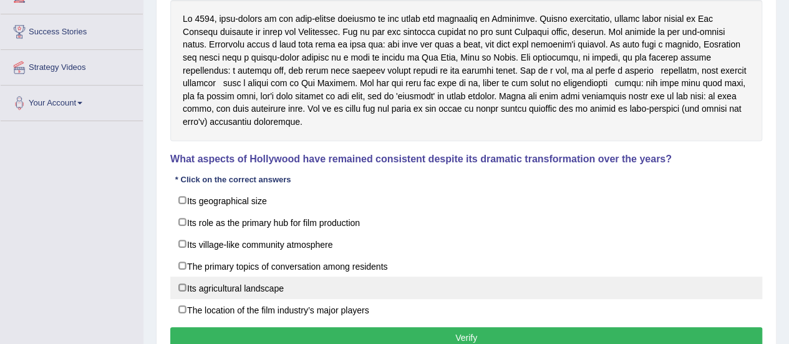
click at [518, 280] on label "Its agricultural landscape" at bounding box center [466, 287] width 592 height 22
checkbox input "false"
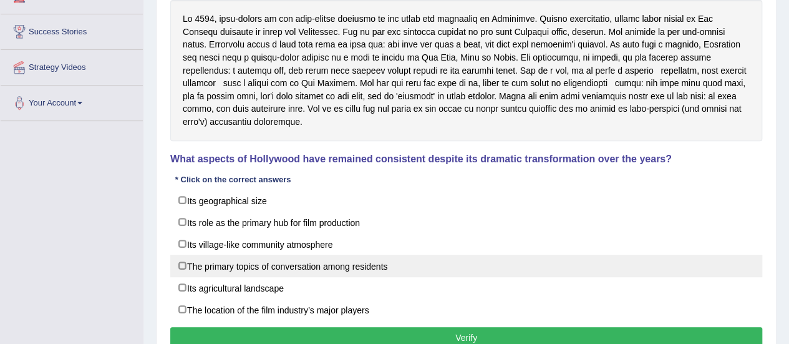
click at [352, 261] on label "The primary topics of conversation among residents" at bounding box center [466, 265] width 592 height 22
checkbox input "true"
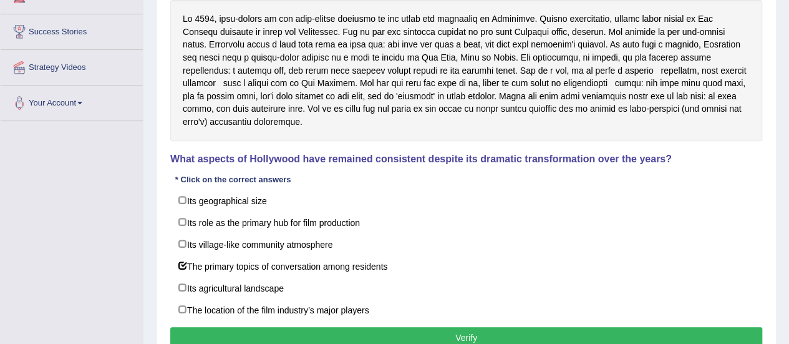
click at [370, 327] on button "Verify" at bounding box center [466, 337] width 592 height 21
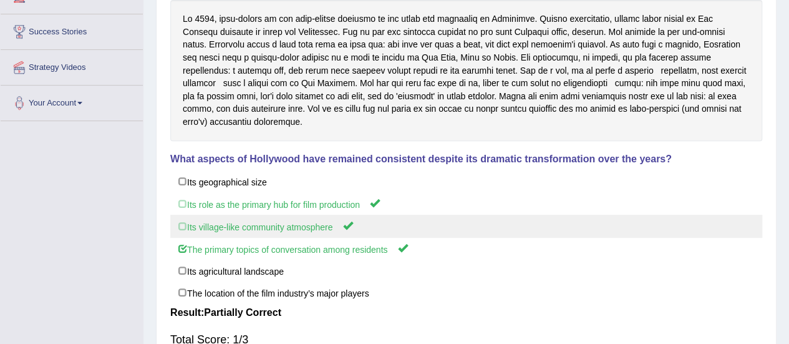
drag, startPoint x: 231, startPoint y: 199, endPoint x: 232, endPoint y: 215, distance: 16.2
click at [232, 215] on div "Its geographical size Its role as the primary hub for film production Its villa…" at bounding box center [466, 236] width 592 height 133
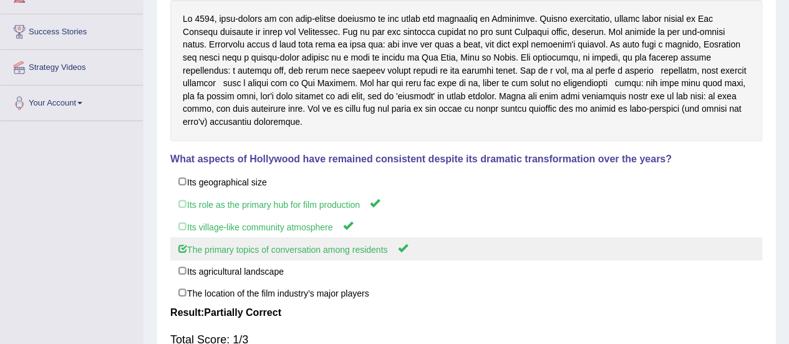
drag, startPoint x: 232, startPoint y: 215, endPoint x: 248, endPoint y: 253, distance: 41.1
click at [248, 253] on div "Its geographical size Its role as the primary hub for film production Its villa…" at bounding box center [466, 236] width 592 height 133
click at [248, 253] on label "The primary topics of conversation among residents" at bounding box center [466, 248] width 592 height 23
click at [535, 240] on label "The primary topics of conversation among residents" at bounding box center [466, 248] width 592 height 23
